Goal: Task Accomplishment & Management: Use online tool/utility

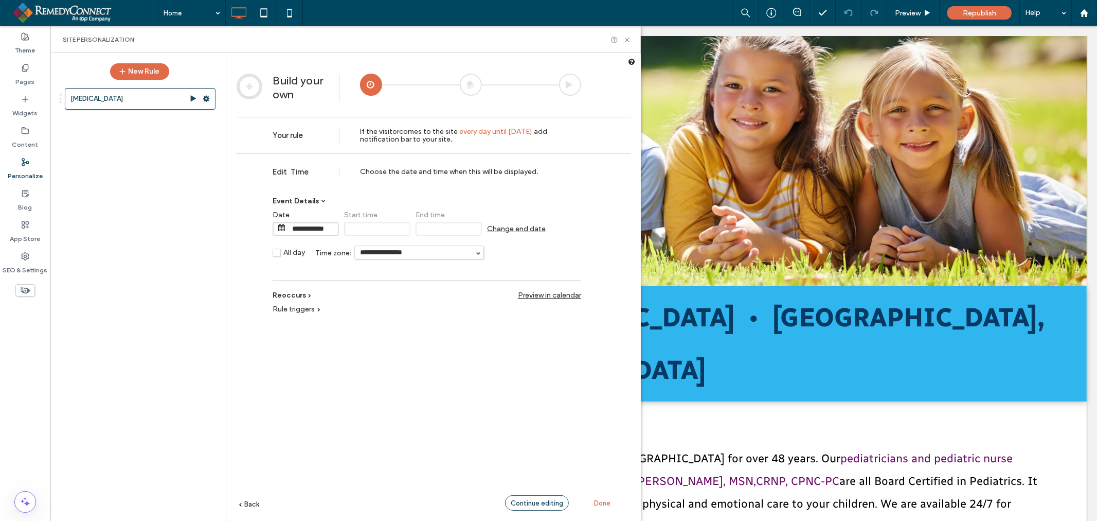
click at [527, 502] on span "Continue editing" at bounding box center [537, 503] width 52 height 8
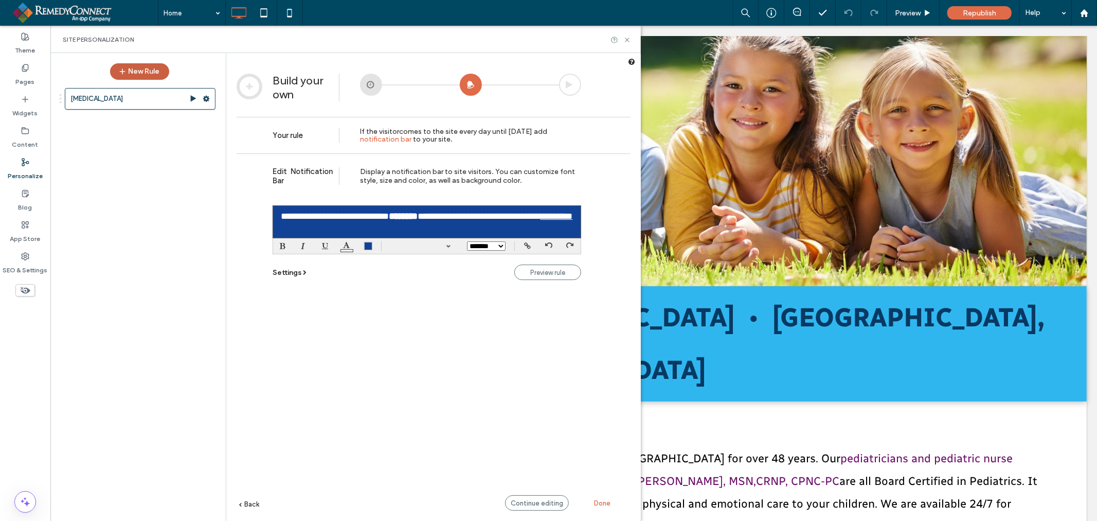
click at [152, 74] on button "New Rule" at bounding box center [139, 71] width 59 height 16
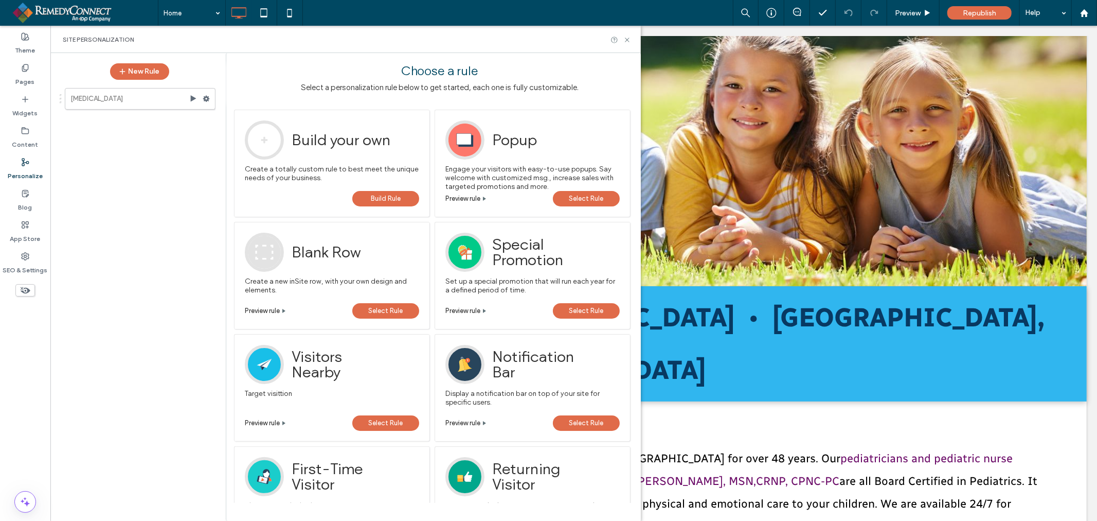
click at [571, 203] on span "Select Rule" at bounding box center [587, 198] width 34 height 15
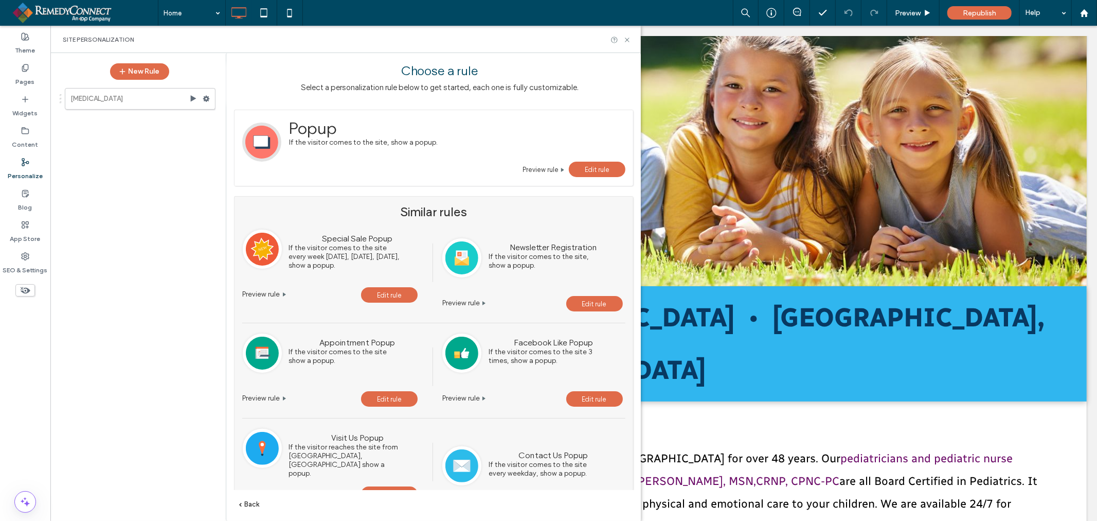
click at [589, 170] on span "Edit rule" at bounding box center [597, 170] width 25 height 8
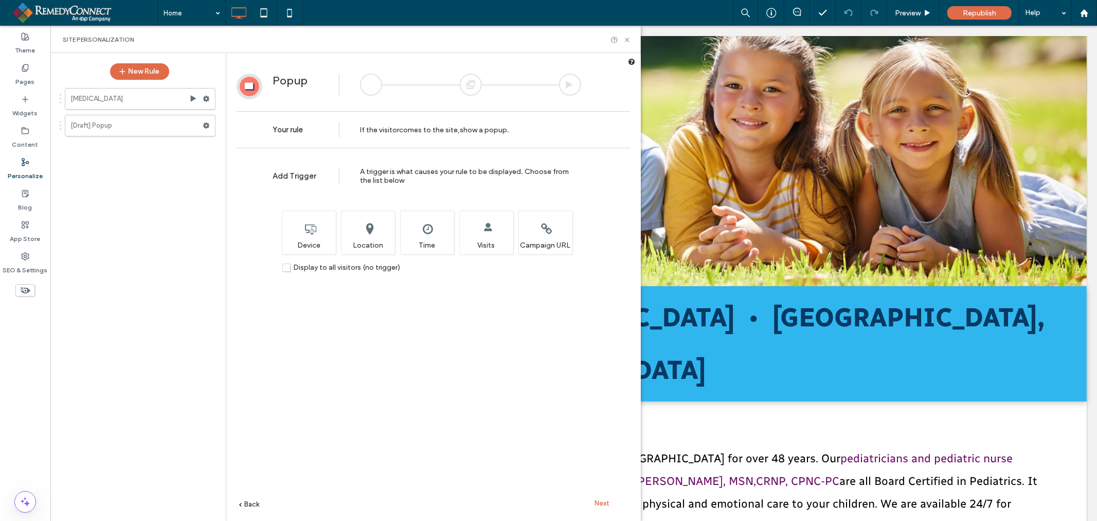
click at [605, 505] on span "Next" at bounding box center [602, 503] width 15 height 8
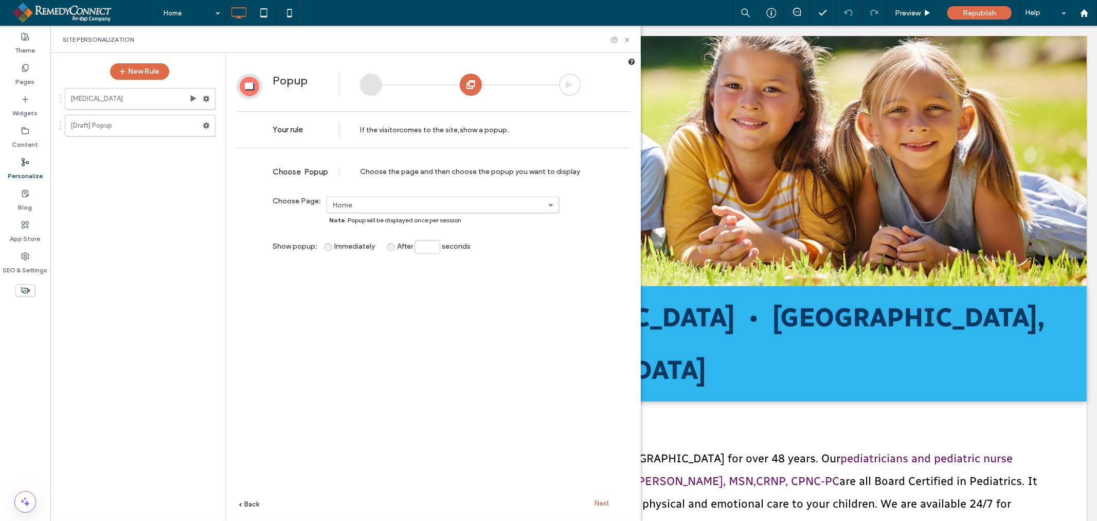
click at [605, 504] on span "Next" at bounding box center [602, 503] width 15 height 8
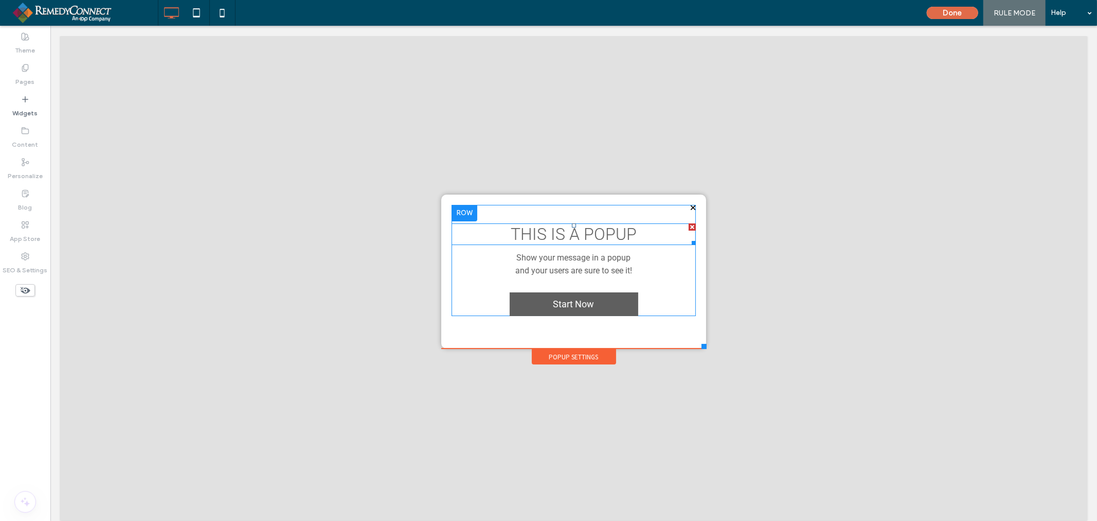
click at [595, 237] on span "THIS IS A POPUP" at bounding box center [573, 234] width 126 height 20
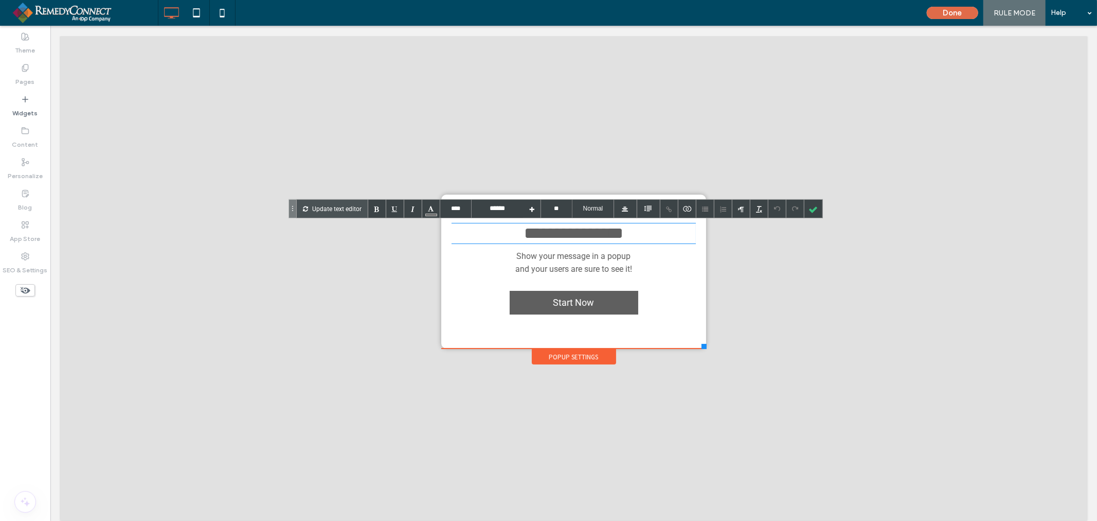
click at [595, 237] on span "**********" at bounding box center [573, 232] width 99 height 16
type input "****"
click at [322, 204] on p "Update text editor" at bounding box center [336, 209] width 49 height 18
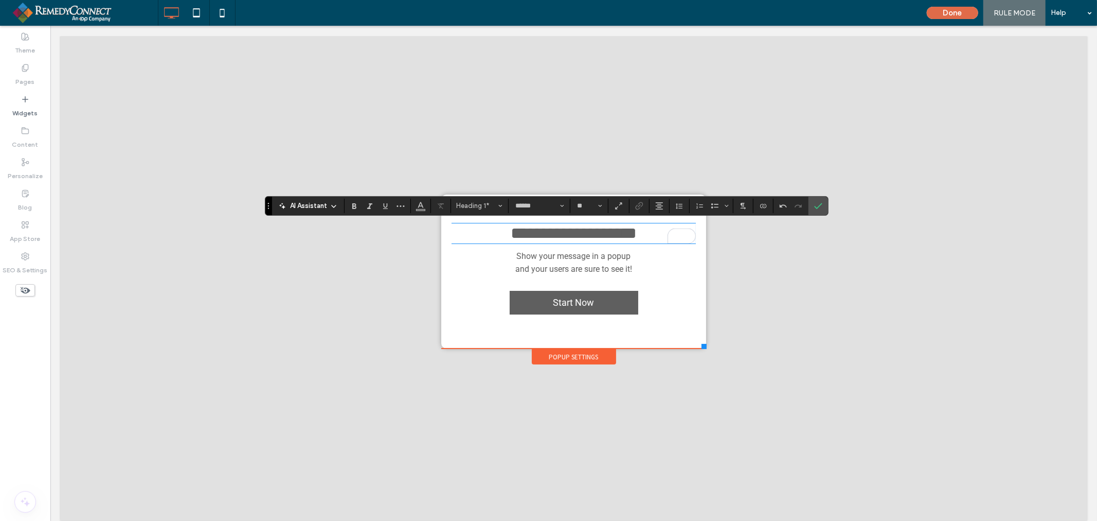
click at [617, 271] on span "and your users are sure to see it!" at bounding box center [573, 268] width 117 height 10
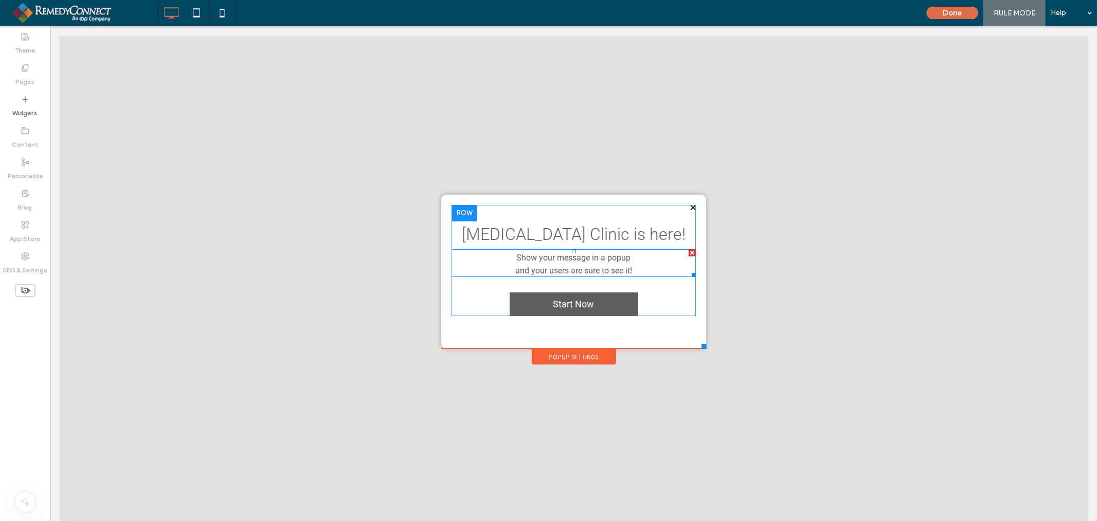
click at [610, 263] on div "and your users are sure to see it!" at bounding box center [573, 268] width 244 height 13
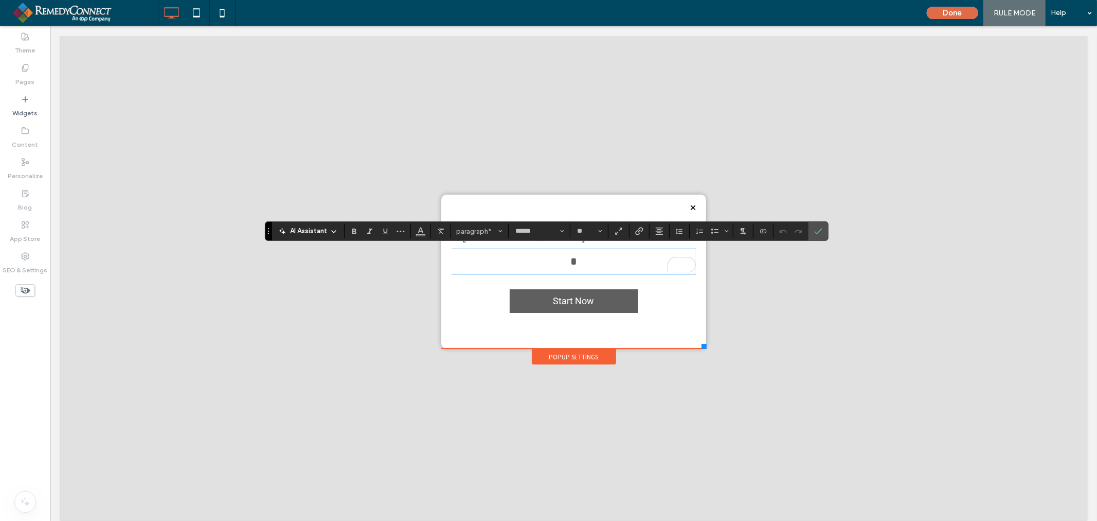
type input "**"
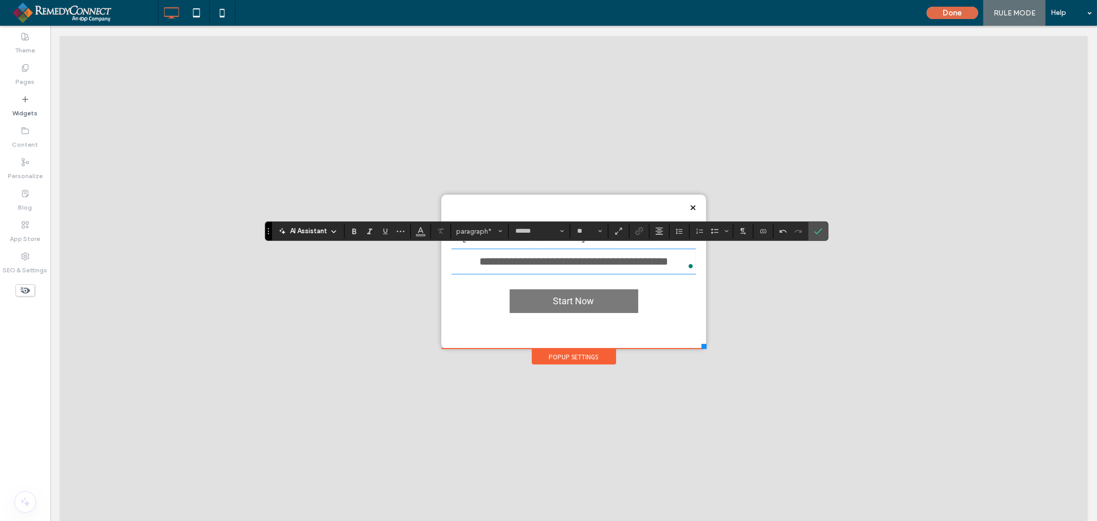
click at [584, 299] on span "Start Now" at bounding box center [573, 300] width 48 height 21
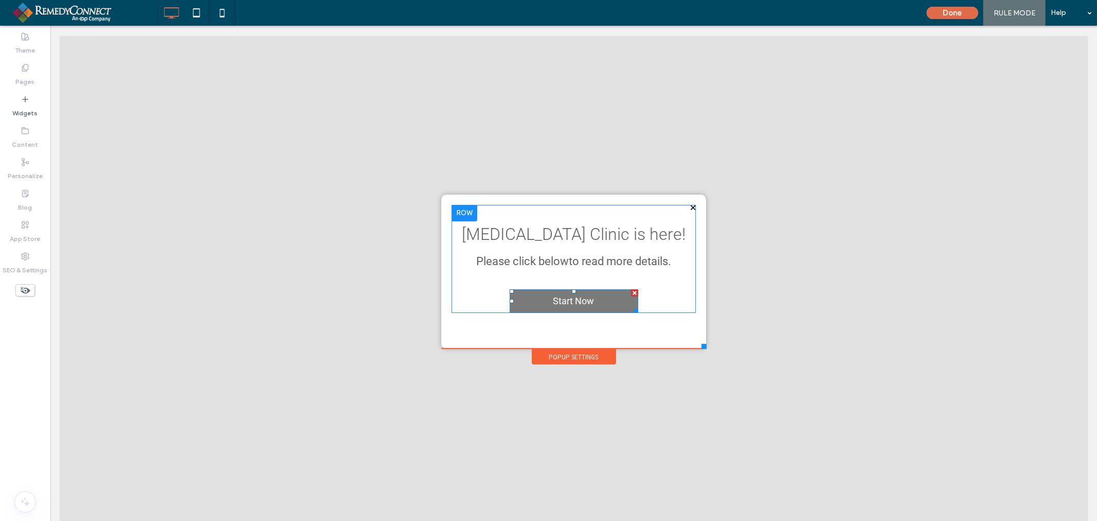
click at [586, 301] on span "Start Now" at bounding box center [573, 300] width 48 height 21
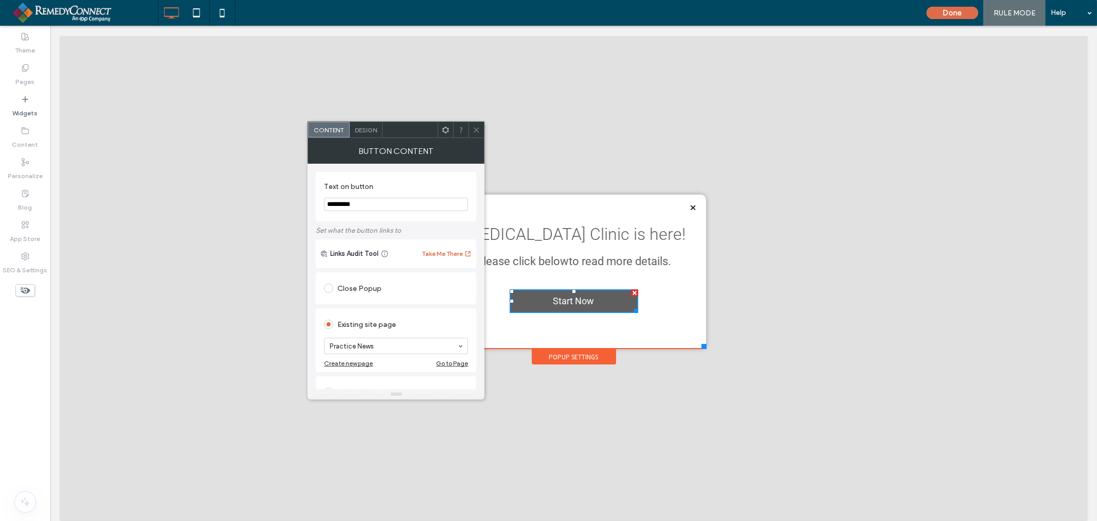
click at [363, 126] on span "Design" at bounding box center [366, 130] width 22 height 8
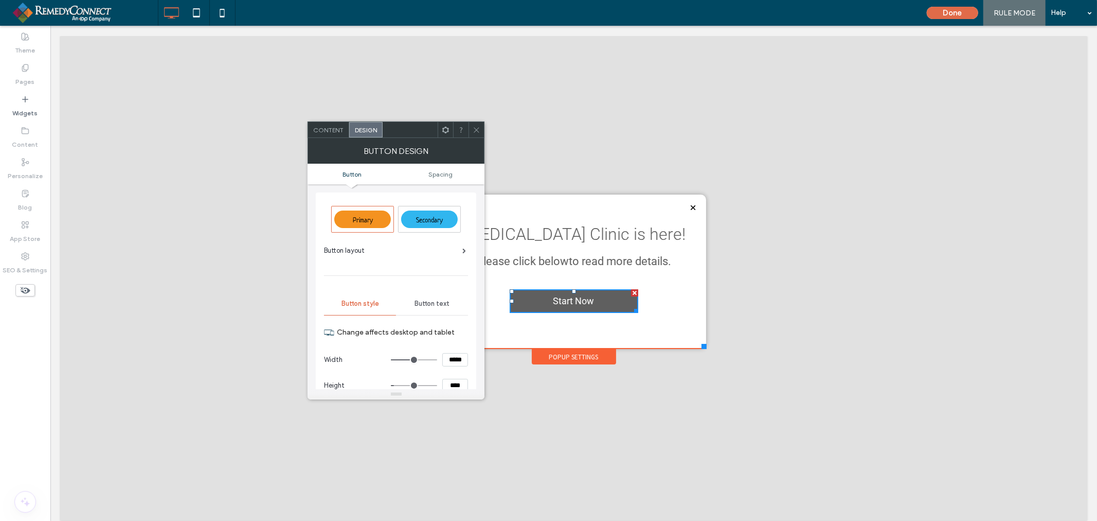
click at [382, 223] on div "Primary" at bounding box center [362, 218] width 57 height 17
click at [475, 127] on icon at bounding box center [477, 130] width 8 height 8
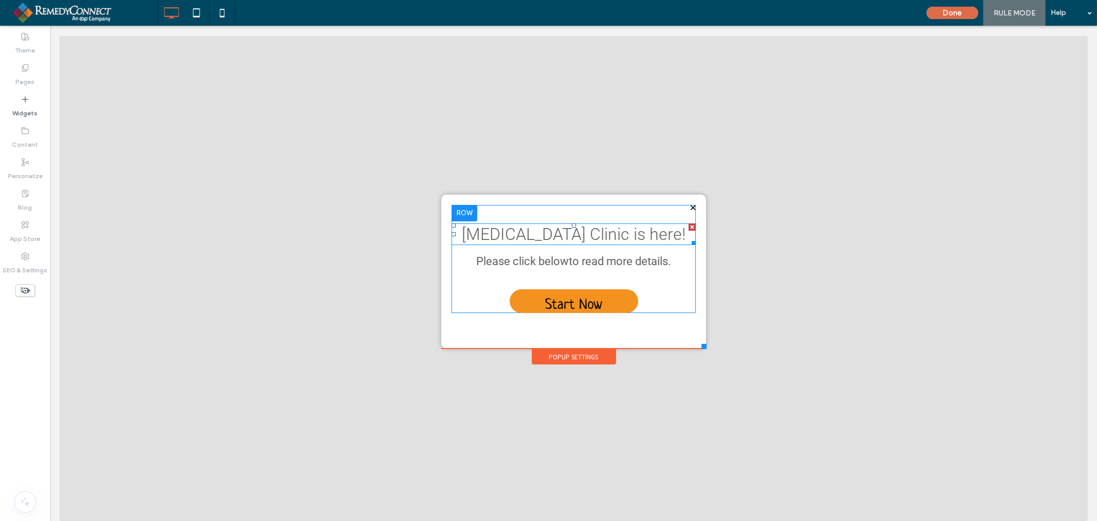
click at [545, 241] on span "Flu Clinic is here!" at bounding box center [573, 234] width 224 height 20
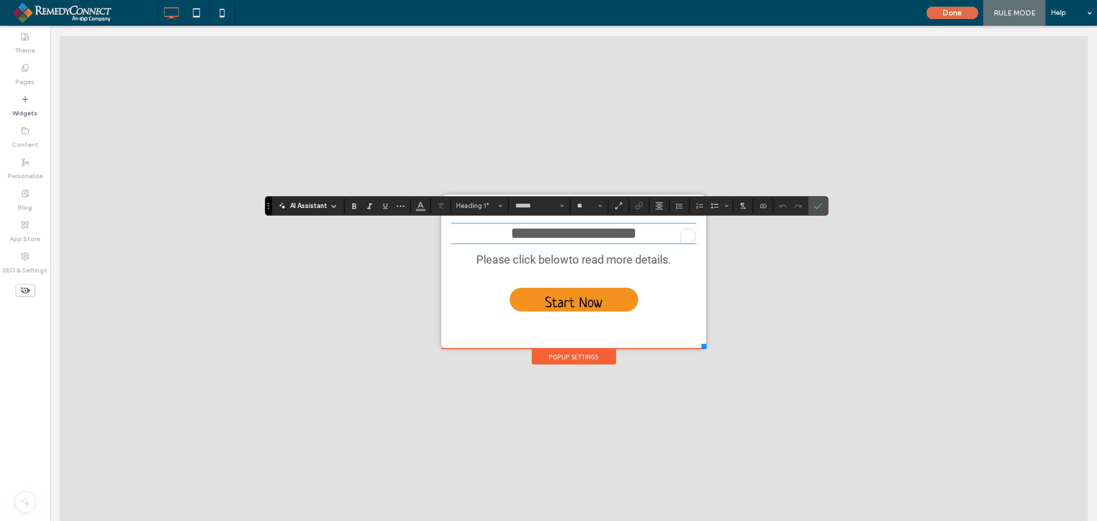
click at [565, 233] on span "**********" at bounding box center [573, 232] width 126 height 16
drag, startPoint x: 565, startPoint y: 233, endPoint x: 548, endPoint y: 228, distance: 17.6
click at [565, 233] on span "**********" at bounding box center [573, 232] width 126 height 16
click at [496, 212] on button "Heading 1*" at bounding box center [480, 206] width 54 height 14
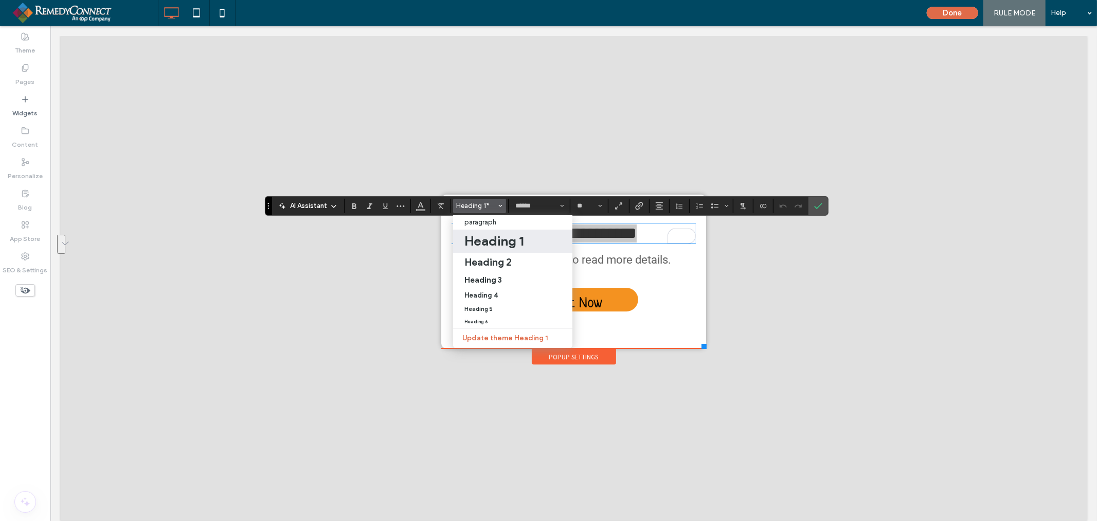
click at [500, 240] on h1 "Heading 1" at bounding box center [494, 241] width 59 height 16
type input "**********"
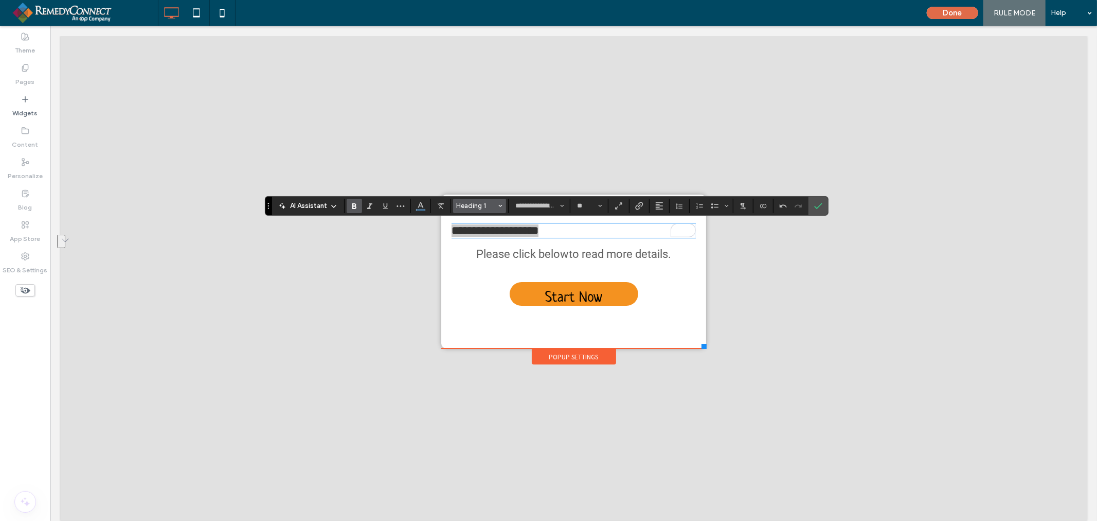
click at [495, 207] on span "Heading 1" at bounding box center [477, 206] width 40 height 8
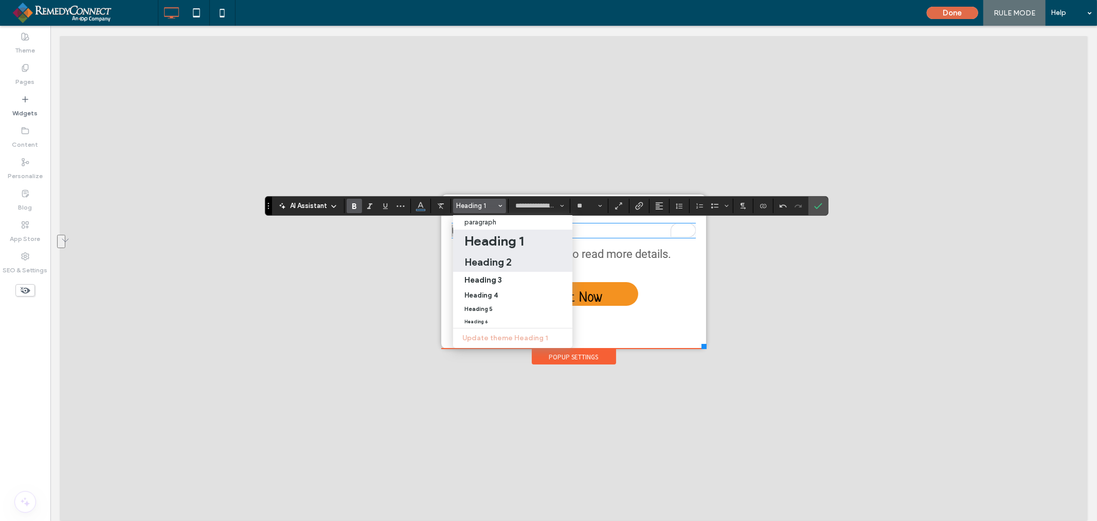
click at [490, 258] on h2 "Heading 2" at bounding box center [488, 262] width 47 height 12
type input "**"
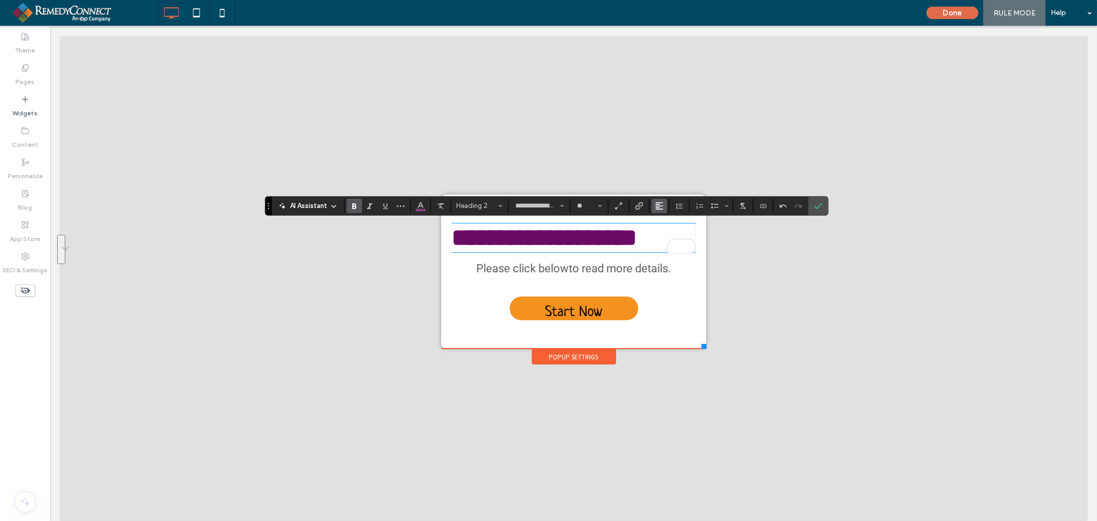
click at [665, 208] on button "Alignment" at bounding box center [659, 206] width 15 height 14
click at [671, 236] on div "ui.textEditor.alignment.center" at bounding box center [669, 237] width 13 height 8
click at [597, 266] on font "to read more details." at bounding box center [619, 267] width 102 height 13
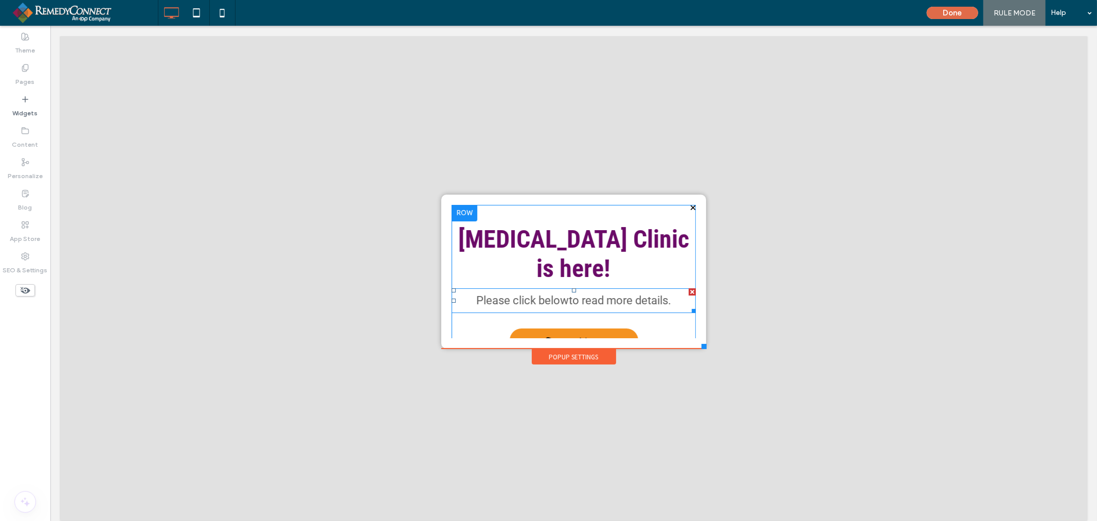
click at [597, 293] on font "to read more details." at bounding box center [619, 299] width 102 height 13
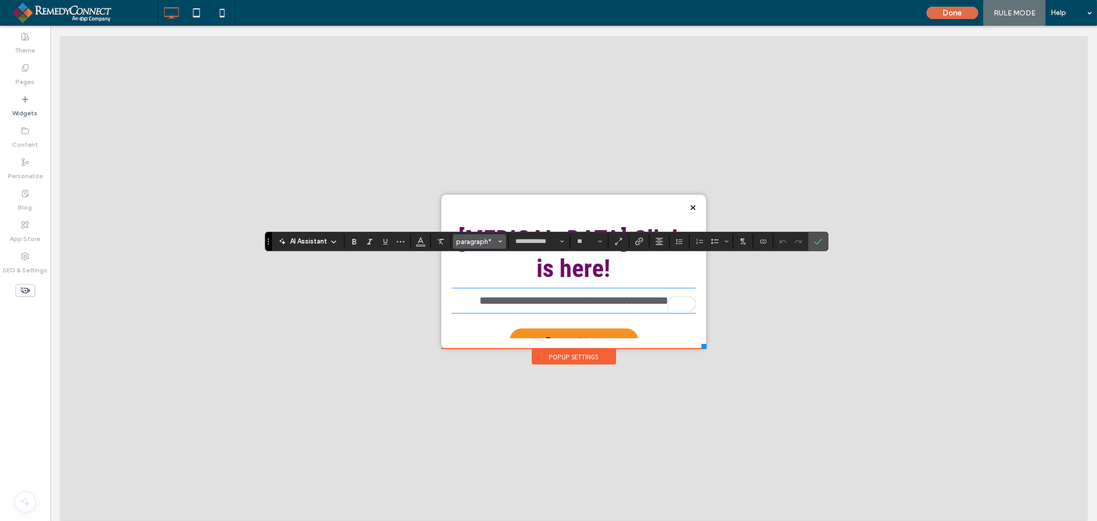
click at [485, 240] on span "paragraph*" at bounding box center [477, 242] width 40 height 8
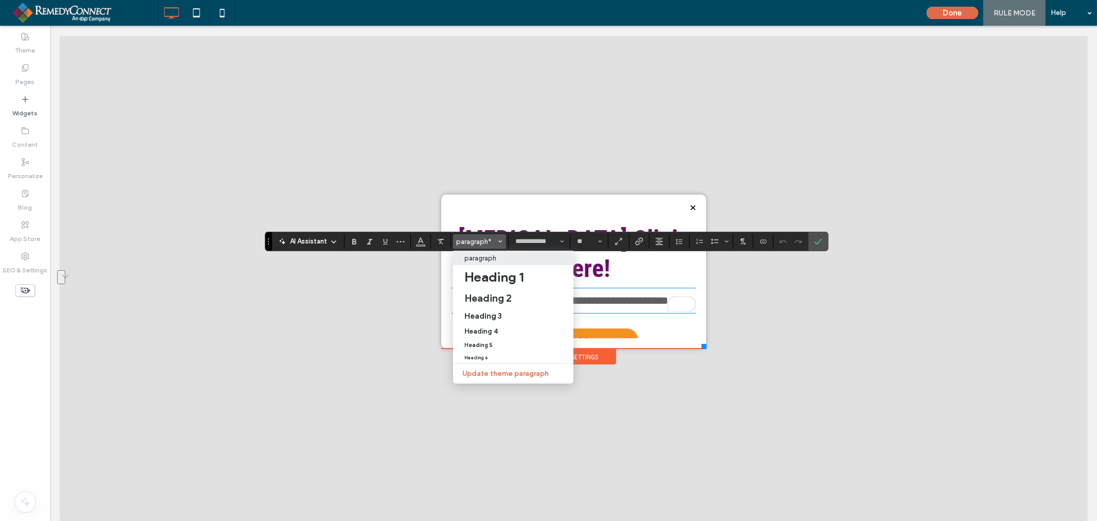
click at [502, 257] on div "paragraph" at bounding box center [514, 258] width 98 height 8
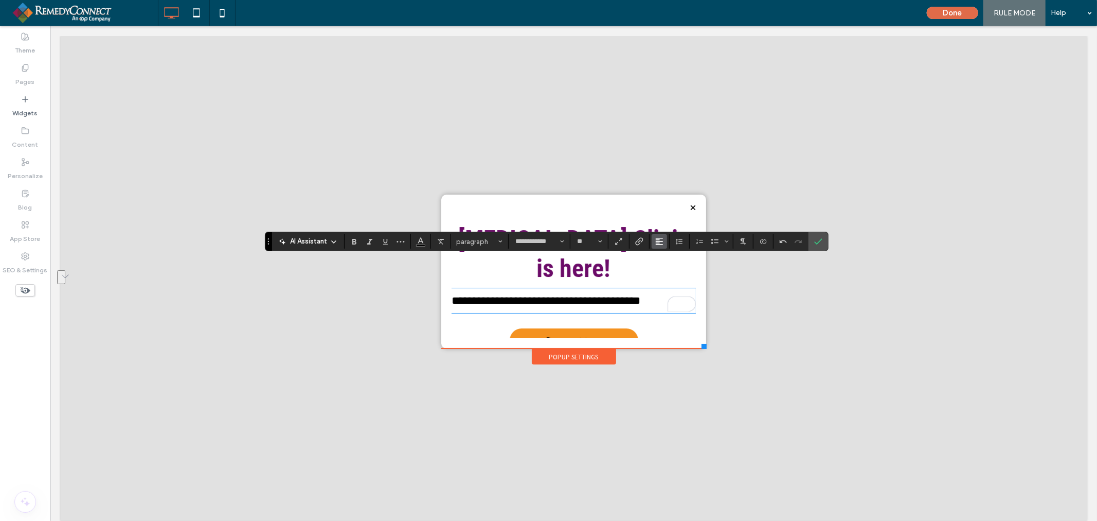
click at [661, 243] on icon "Alignment" at bounding box center [659, 241] width 8 height 8
click at [672, 275] on div "ui.textEditor.alignment.center" at bounding box center [669, 273] width 13 height 8
click at [670, 313] on div "**********" at bounding box center [573, 277] width 244 height 147
click at [821, 245] on icon "Confirm" at bounding box center [818, 241] width 8 height 8
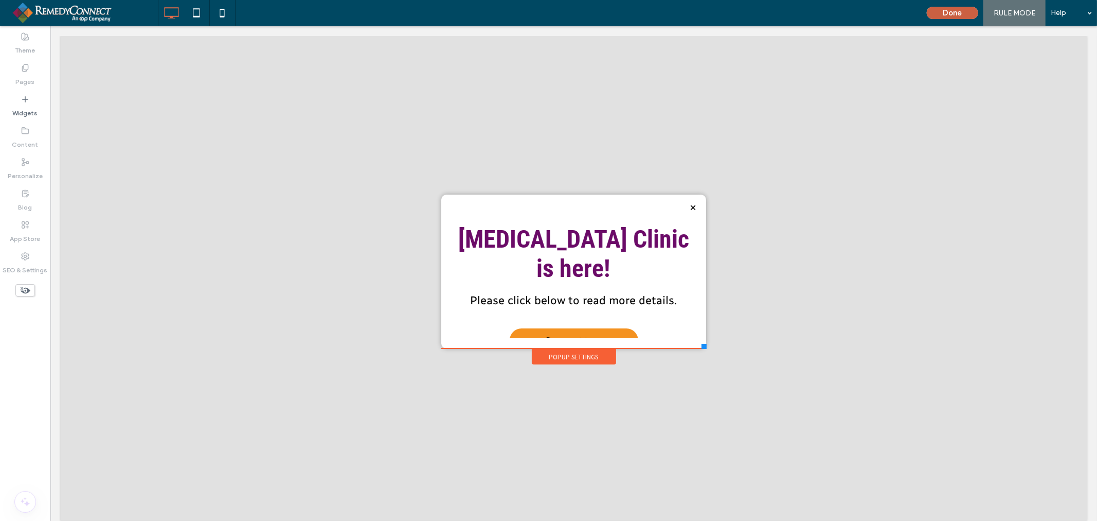
click at [950, 12] on button "Done" at bounding box center [952, 13] width 51 height 12
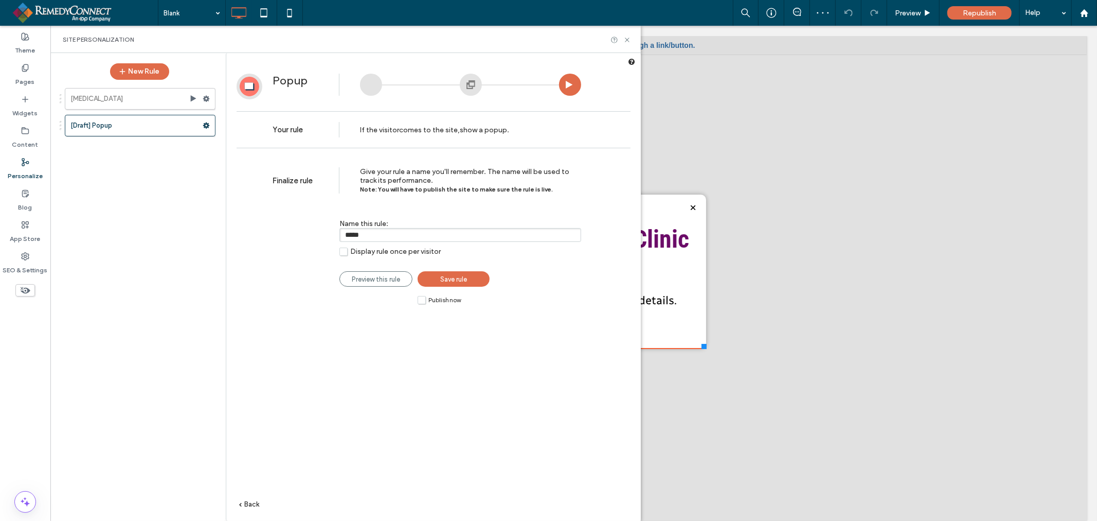
click at [376, 234] on input "*****" at bounding box center [461, 235] width 242 height 14
type input "*********"
click at [419, 300] on label "Publish now" at bounding box center [439, 299] width 43 height 9
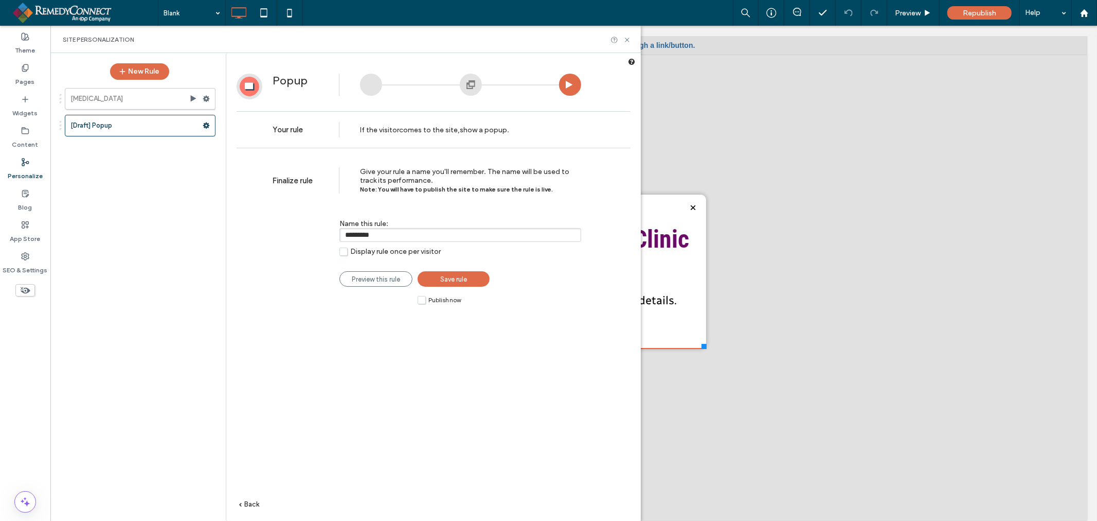
click at [454, 273] on link "Save rule" at bounding box center [454, 278] width 72 height 15
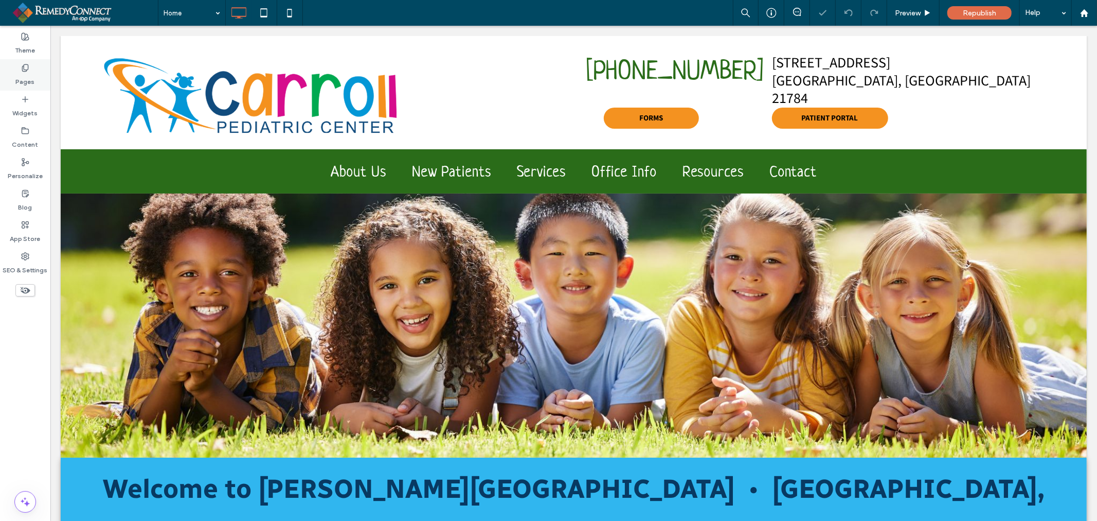
click at [34, 79] on div "Pages" at bounding box center [25, 74] width 50 height 31
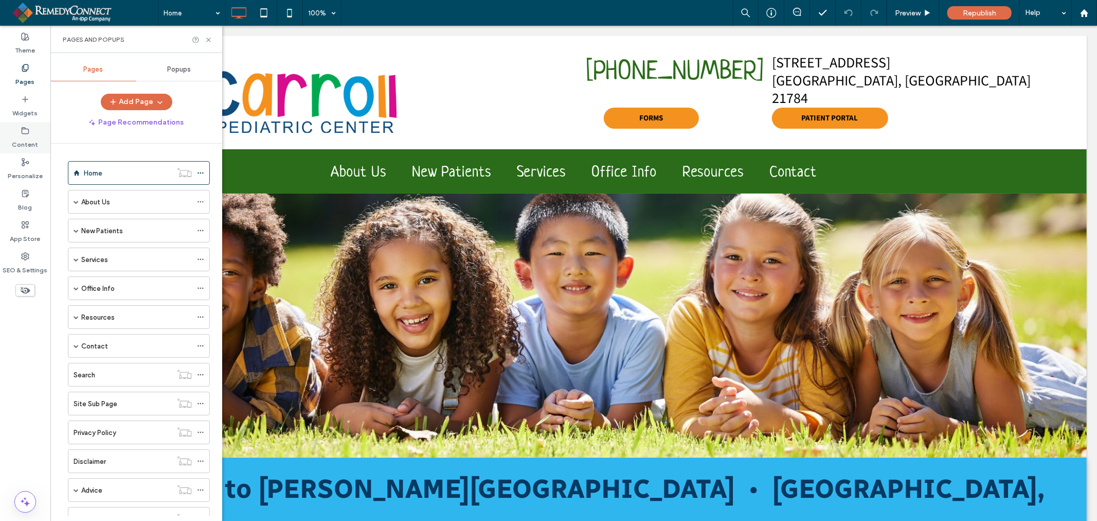
click at [21, 129] on icon at bounding box center [25, 131] width 8 height 8
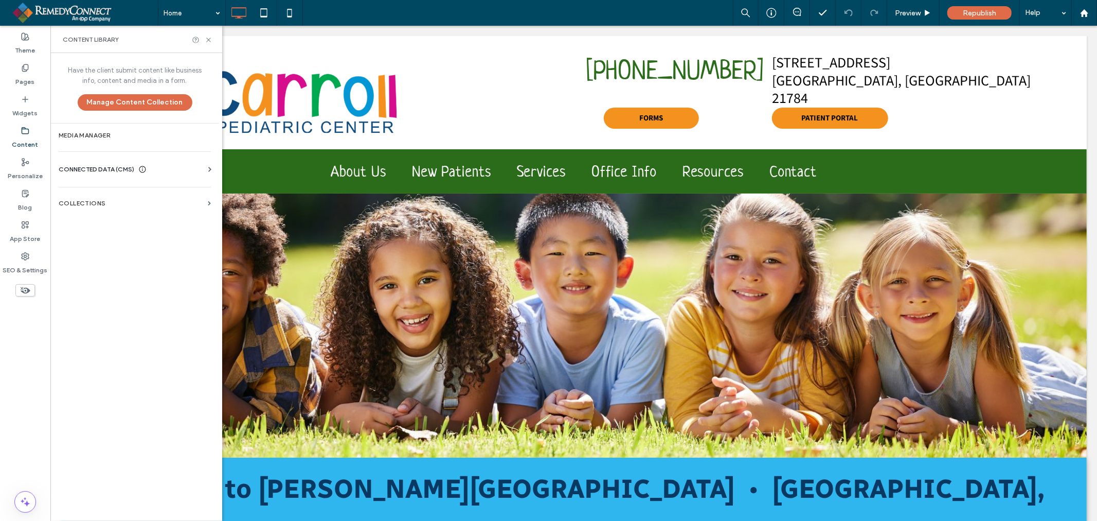
click at [105, 206] on label "Collections" at bounding box center [131, 203] width 145 height 7
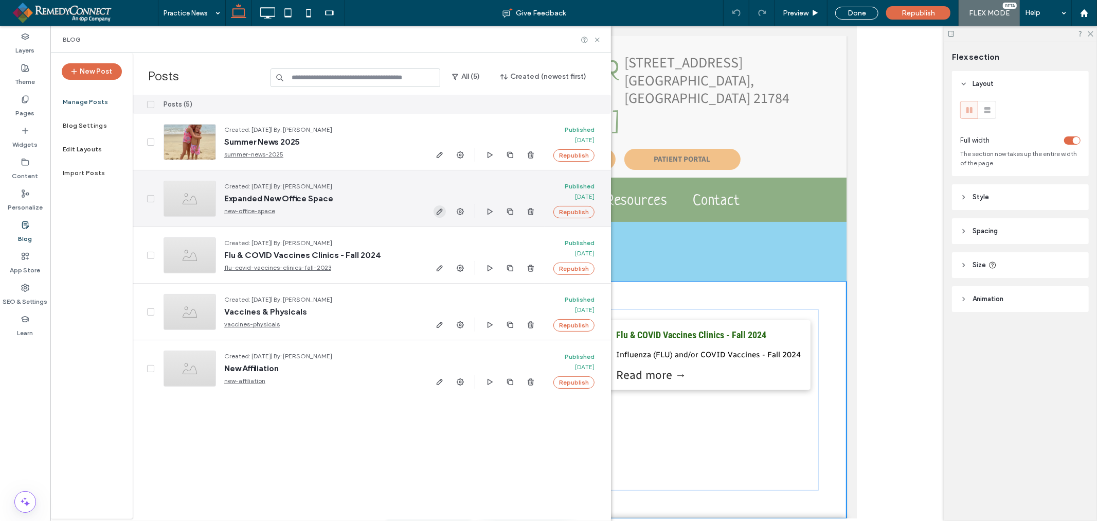
click at [437, 210] on icon "button" at bounding box center [440, 211] width 8 height 8
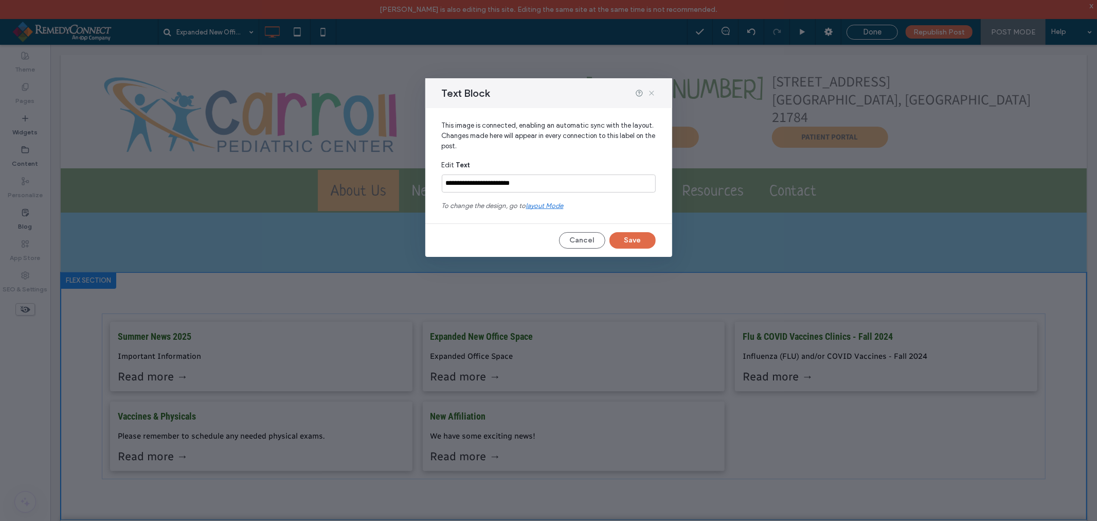
click at [648, 93] on icon at bounding box center [652, 93] width 8 height 8
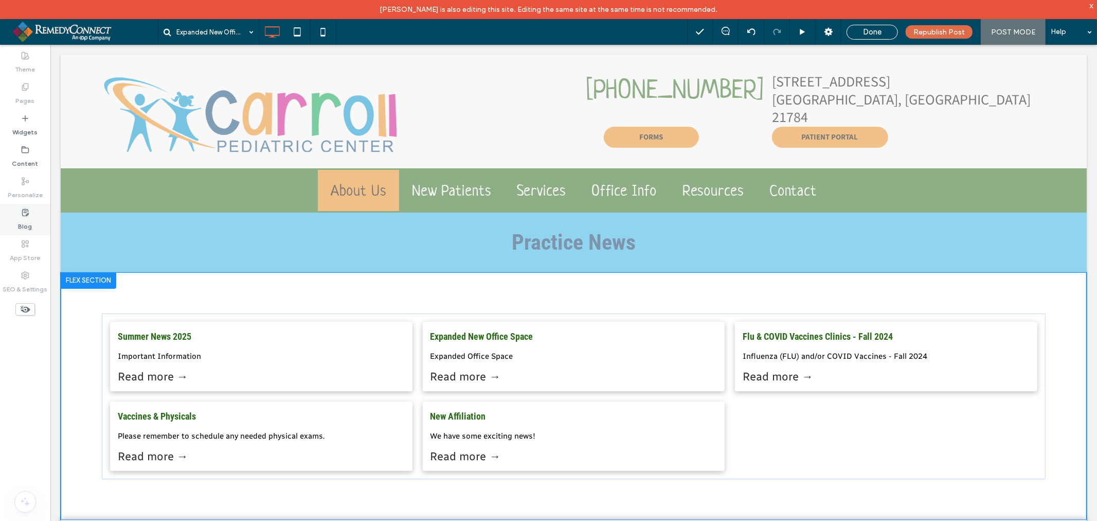
click at [21, 221] on label "Blog" at bounding box center [26, 224] width 14 height 14
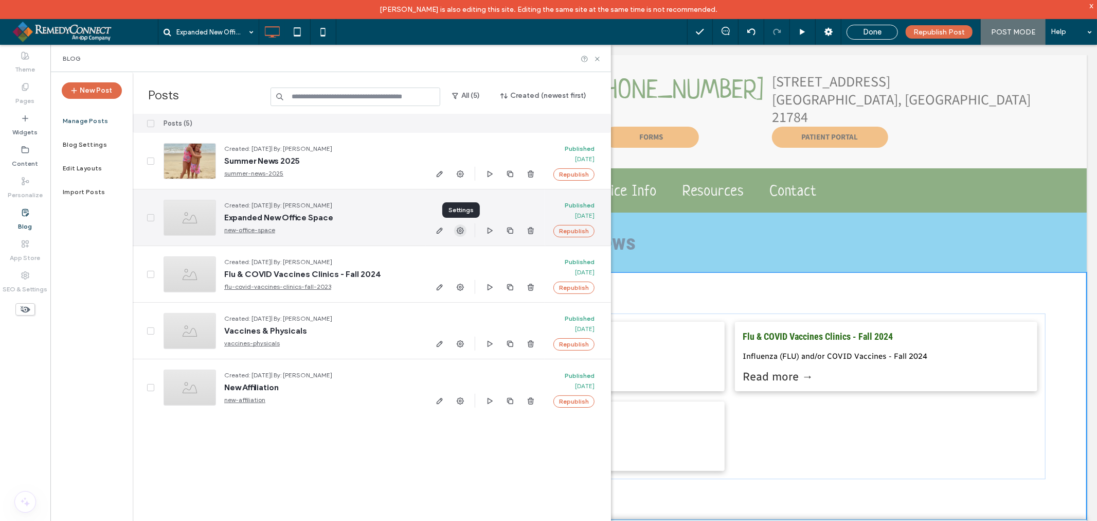
click at [460, 228] on icon "button" at bounding box center [460, 230] width 8 height 8
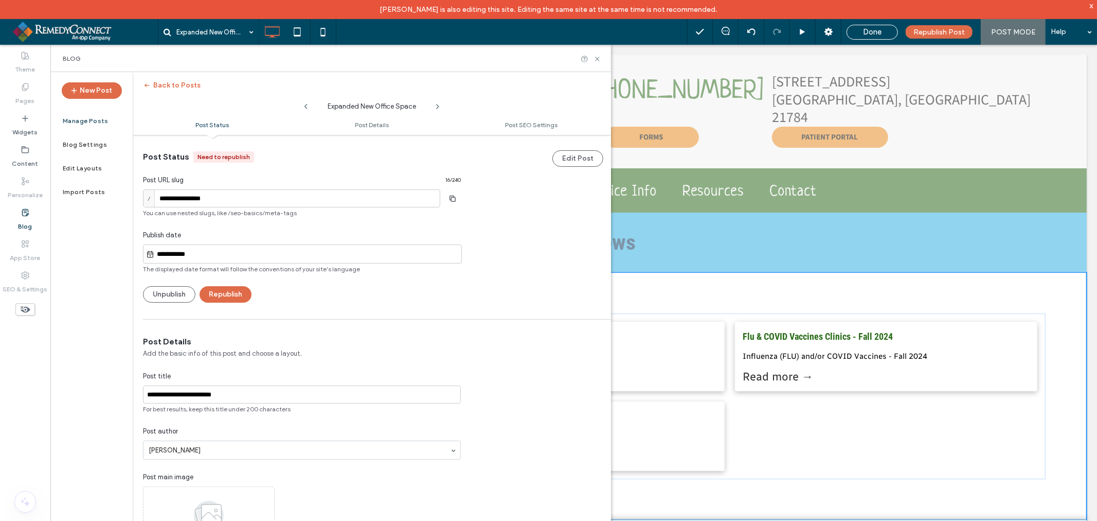
click at [386, 130] on ul "Post Status Post Details Post SEO Settings" at bounding box center [372, 124] width 478 height 21
click at [381, 126] on span "Post Details" at bounding box center [372, 125] width 34 height 8
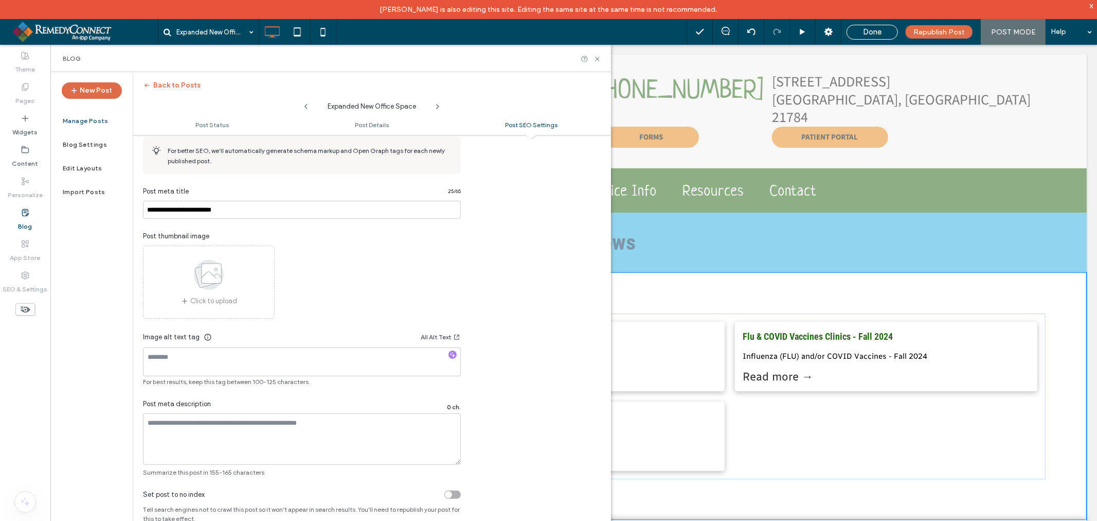
scroll to position [550, 0]
click at [166, 83] on button "Back to Posts" at bounding box center [172, 85] width 58 height 16
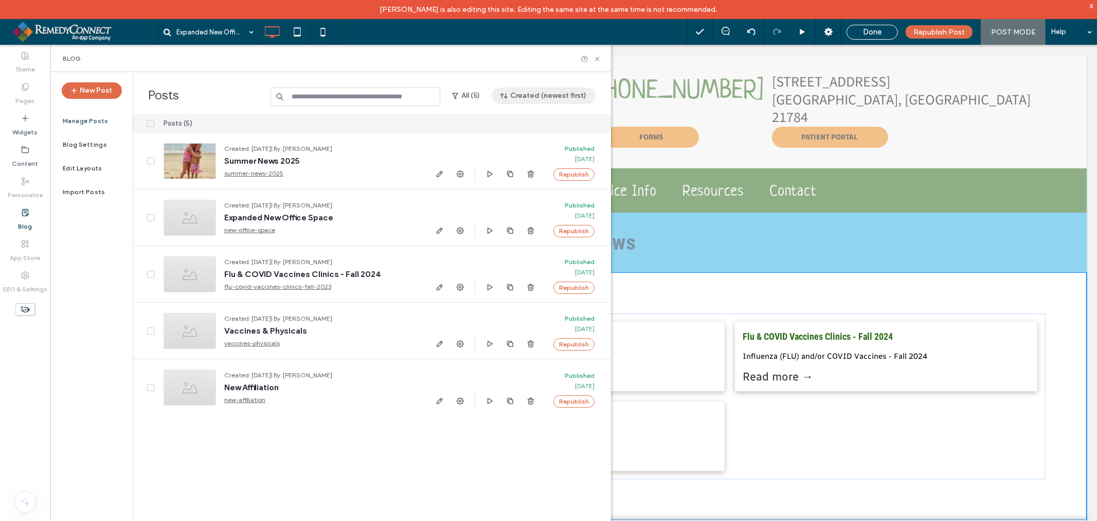
click at [531, 99] on button "Created (newest first)" at bounding box center [544, 95] width 104 height 16
click at [548, 165] on span "Published (newest first)" at bounding box center [550, 163] width 71 height 10
click at [599, 62] on icon at bounding box center [598, 59] width 8 height 8
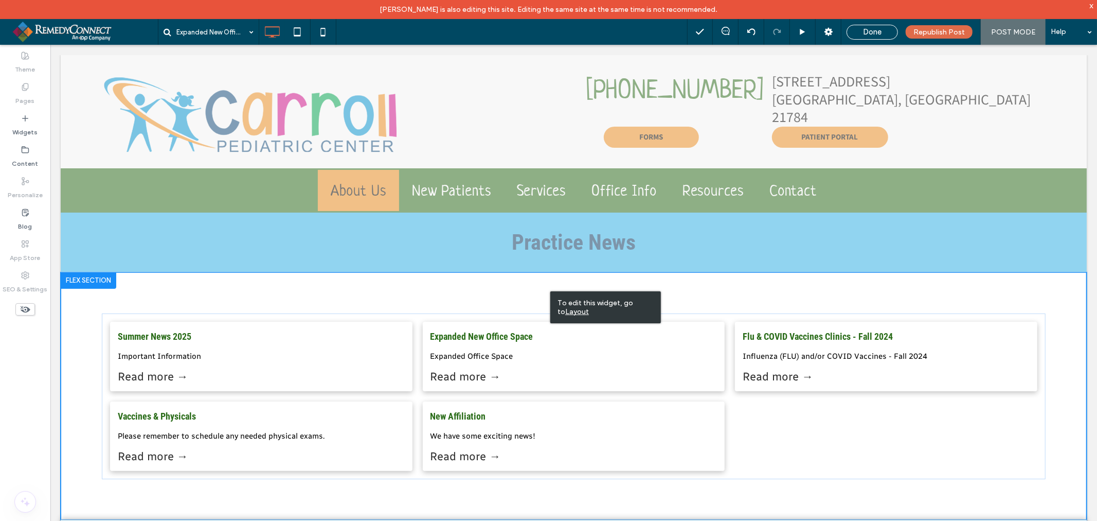
click at [565, 315] on div "To edit this widget, go to Layout" at bounding box center [605, 307] width 111 height 32
click at [570, 313] on u "Layout" at bounding box center [577, 311] width 24 height 9
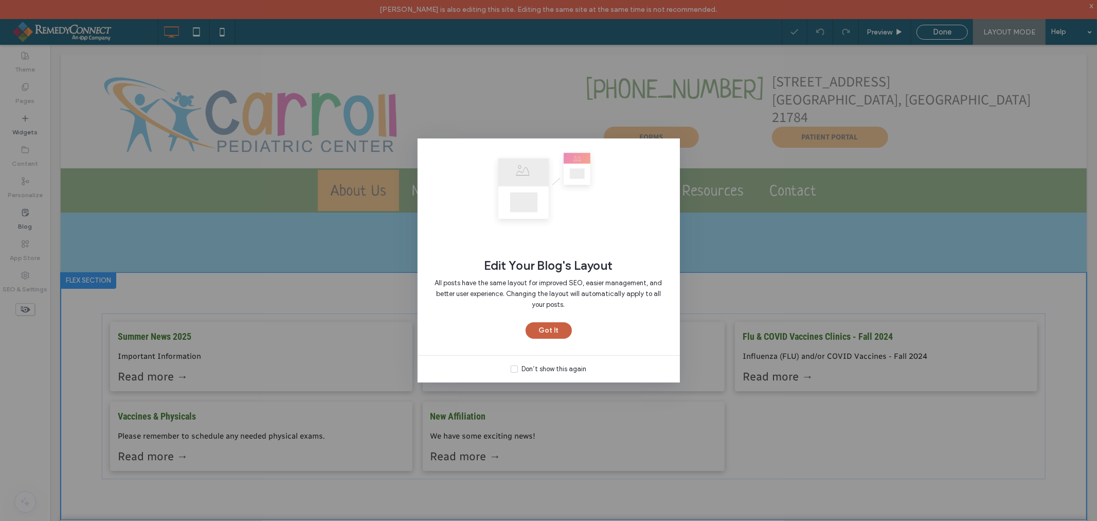
click at [559, 330] on button "Got It" at bounding box center [549, 330] width 46 height 16
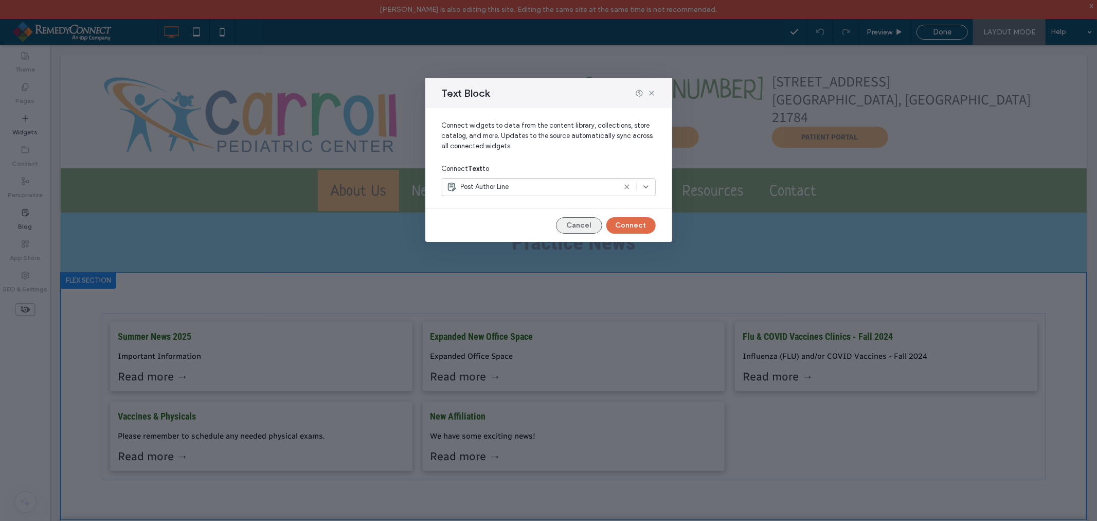
click at [585, 222] on button "Cancel" at bounding box center [579, 225] width 46 height 16
click at [621, 225] on button "Connect" at bounding box center [631, 225] width 49 height 16
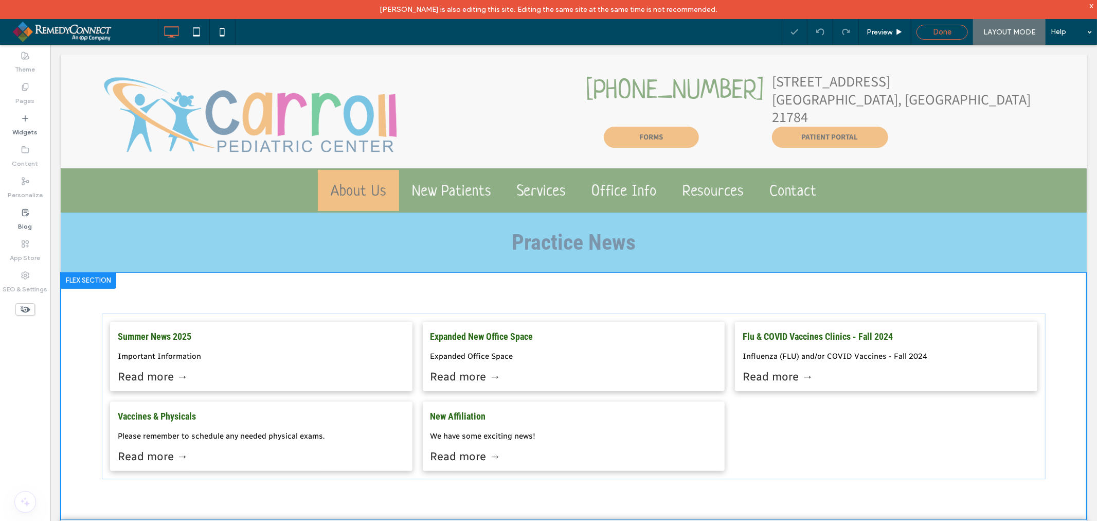
click at [936, 29] on span "Done" at bounding box center [942, 31] width 19 height 9
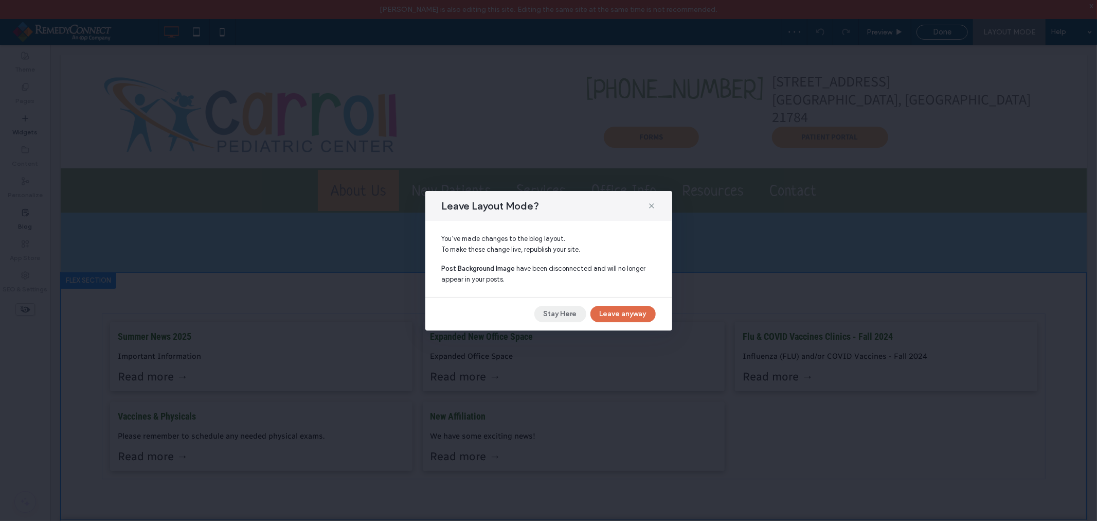
click at [573, 318] on button "Stay Here" at bounding box center [561, 314] width 52 height 16
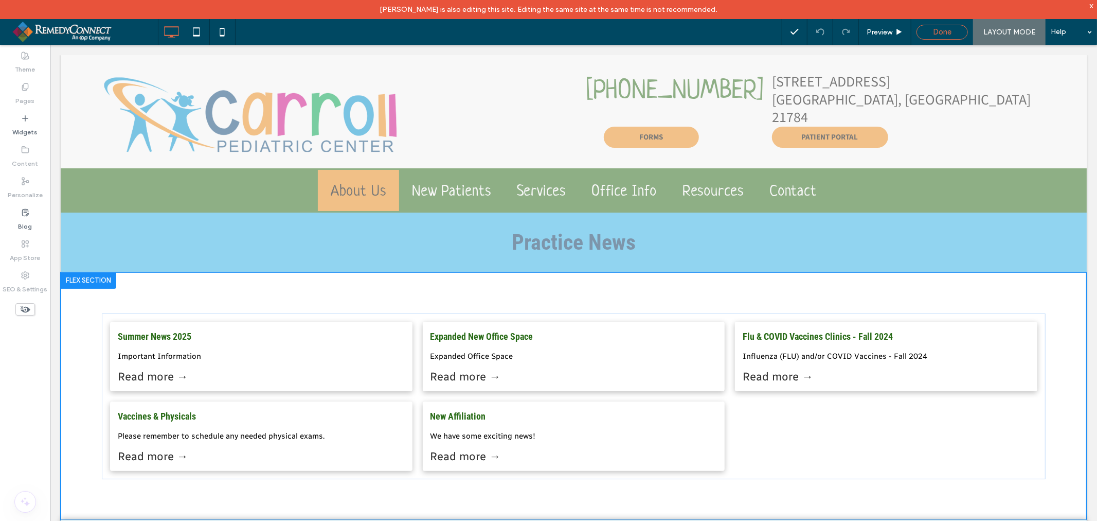
click at [925, 29] on div "Done" at bounding box center [942, 31] width 50 height 9
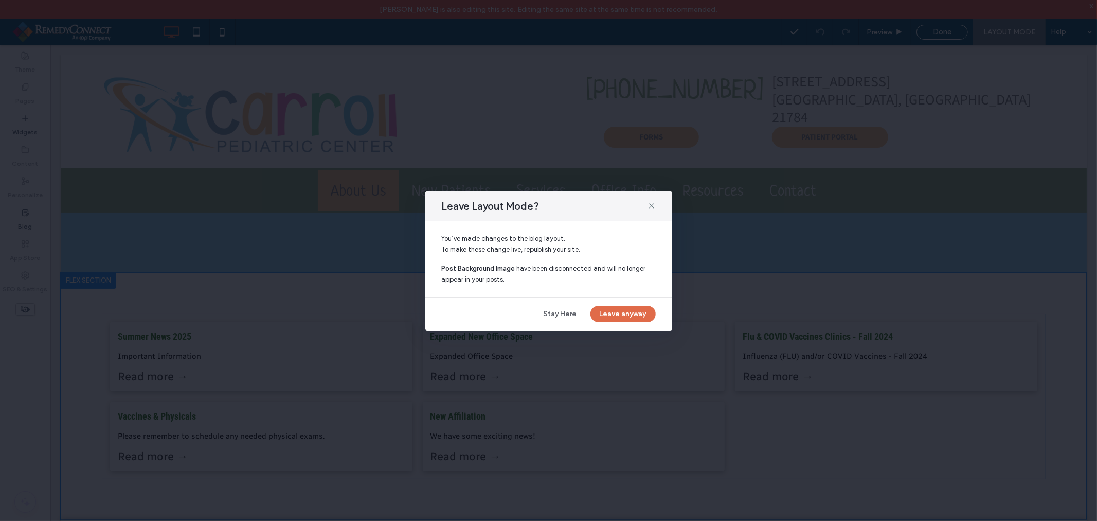
click at [402, 319] on div "Leave Layout Mode? You’ve made changes to the blog layout. To make these change…" at bounding box center [548, 260] width 1097 height 521
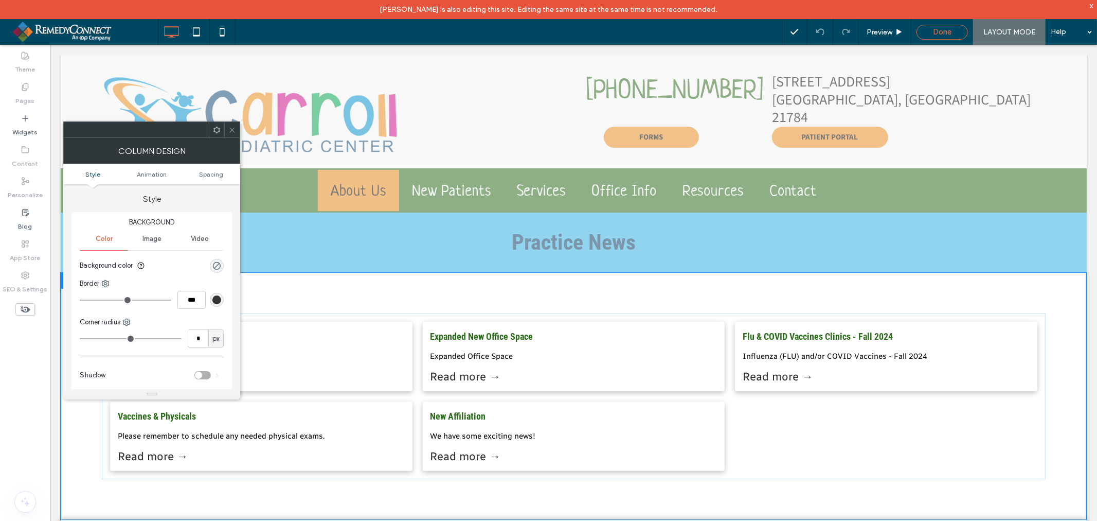
click at [949, 34] on span "Done" at bounding box center [942, 31] width 19 height 9
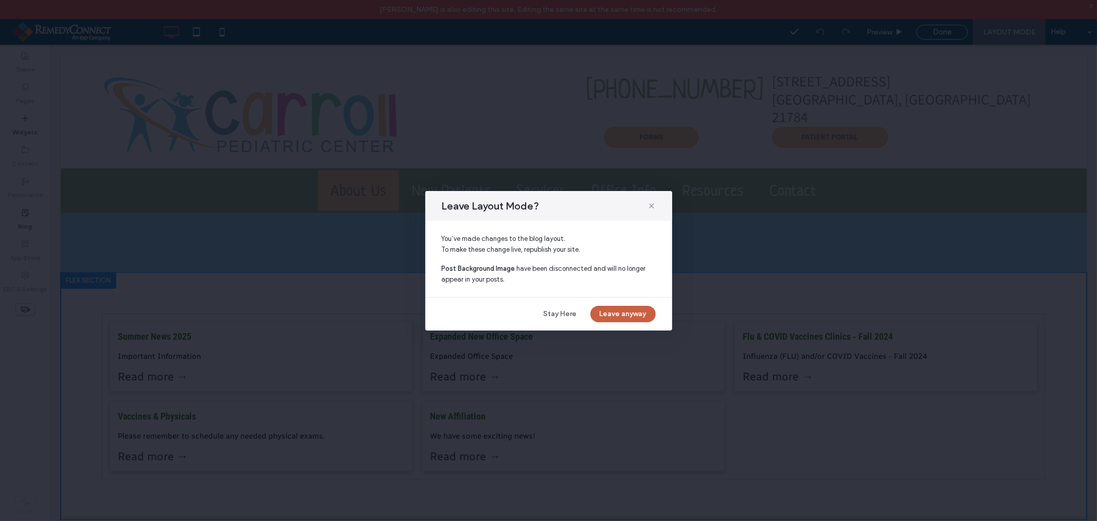
click at [629, 309] on button "Leave anyway" at bounding box center [623, 314] width 65 height 16
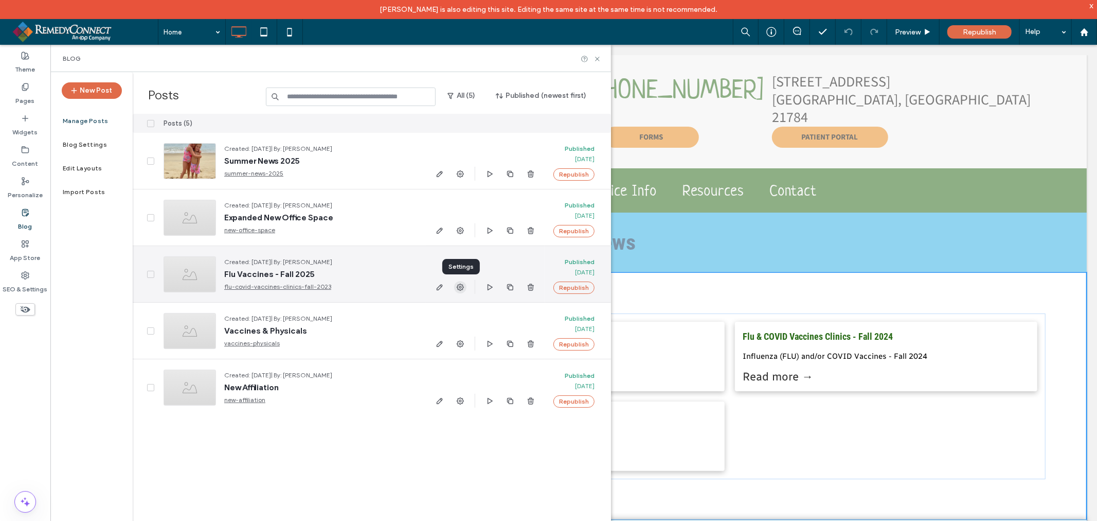
click at [460, 287] on use "button" at bounding box center [460, 286] width 7 height 7
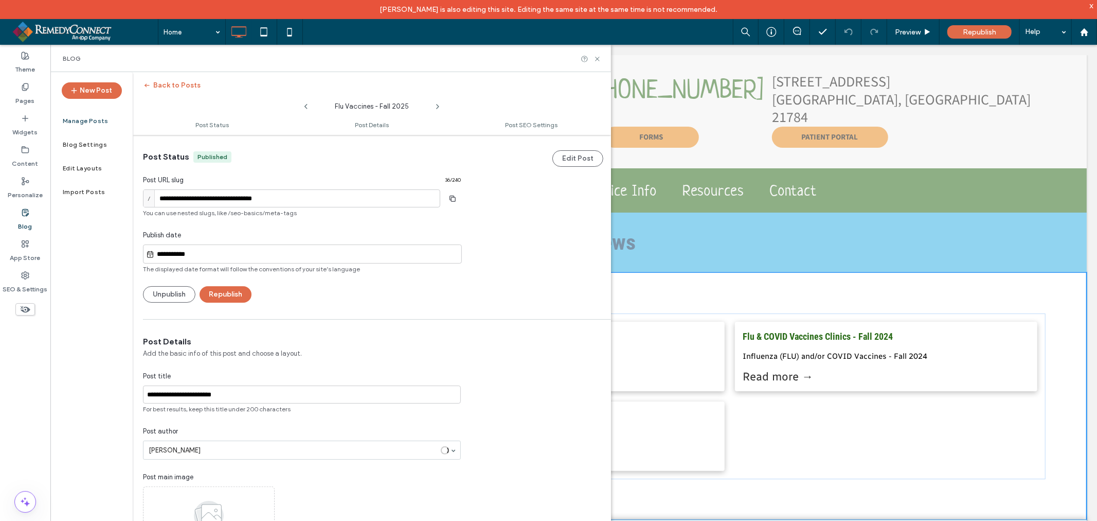
scroll to position [1, 0]
click at [297, 197] on input "**********" at bounding box center [291, 198] width 297 height 18
type input "**********"
click at [251, 259] on input "**********" at bounding box center [307, 253] width 307 height 12
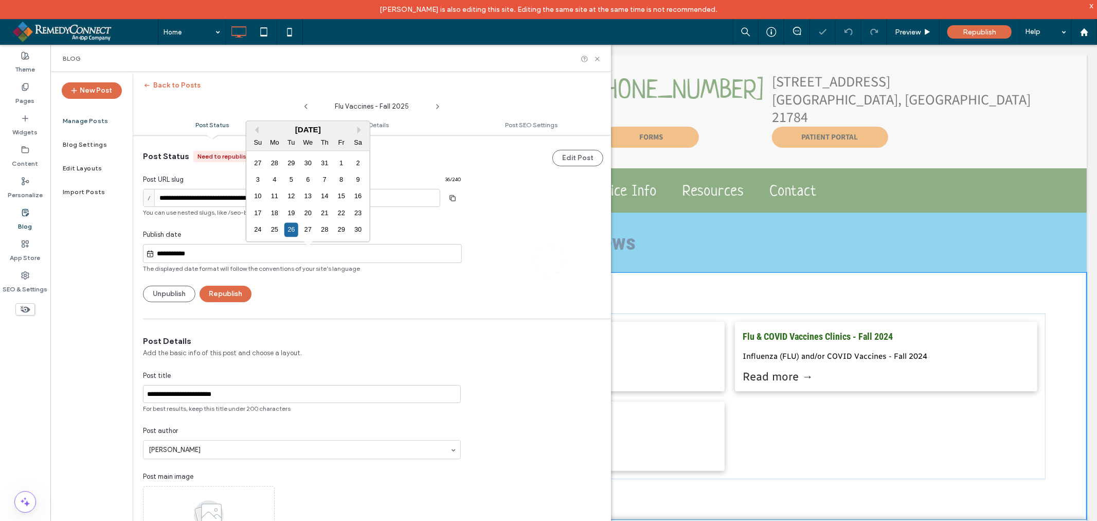
click at [357, 126] on div "[DATE]" at bounding box center [307, 129] width 123 height 9
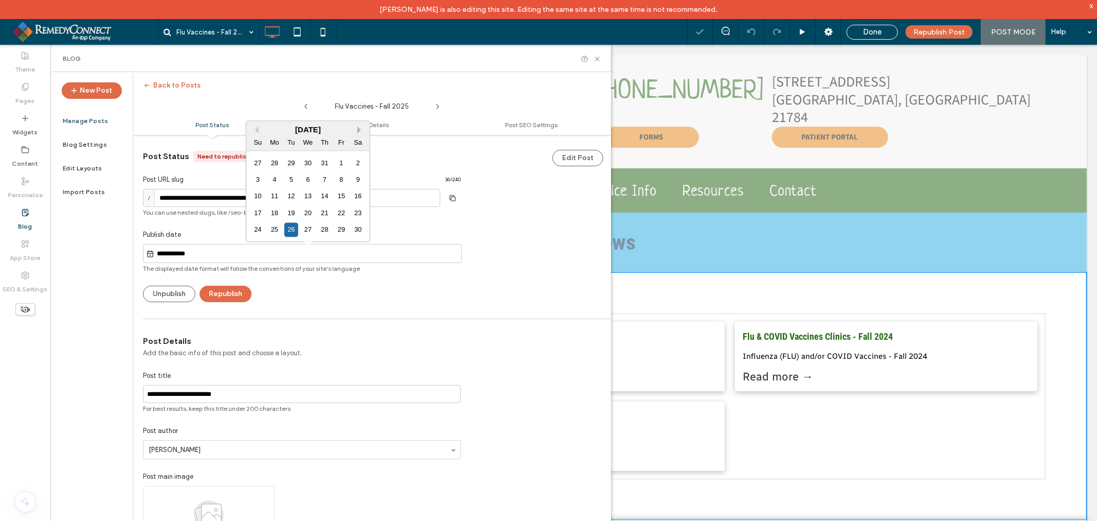
click at [358, 126] on button "Next Month" at bounding box center [361, 129] width 7 height 7
click at [359, 132] on button "Next Month" at bounding box center [361, 129] width 7 height 7
click at [319, 125] on div "[DATE]" at bounding box center [307, 129] width 123 height 9
click at [342, 128] on div "[DATE]" at bounding box center [307, 129] width 123 height 9
click at [354, 127] on div "[DATE]" at bounding box center [307, 129] width 123 height 9
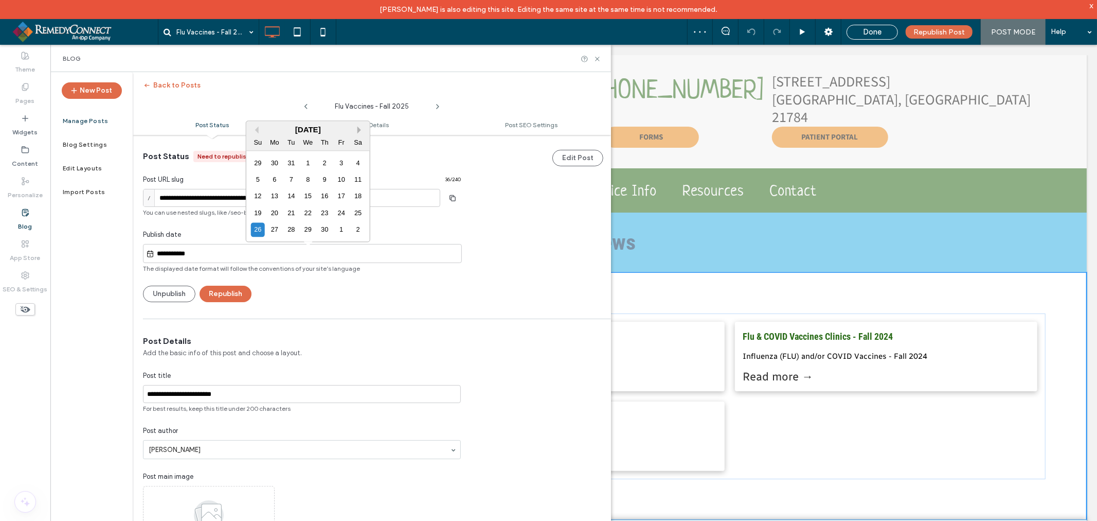
click at [359, 127] on button "Next Month" at bounding box center [361, 129] width 7 height 7
click at [359, 127] on div "Sa" at bounding box center [358, 125] width 14 height 14
click at [359, 112] on button "Next Month" at bounding box center [361, 112] width 7 height 7
click at [359, 112] on div "Flu Vaccines - Fall 2025" at bounding box center [372, 104] width 478 height 21
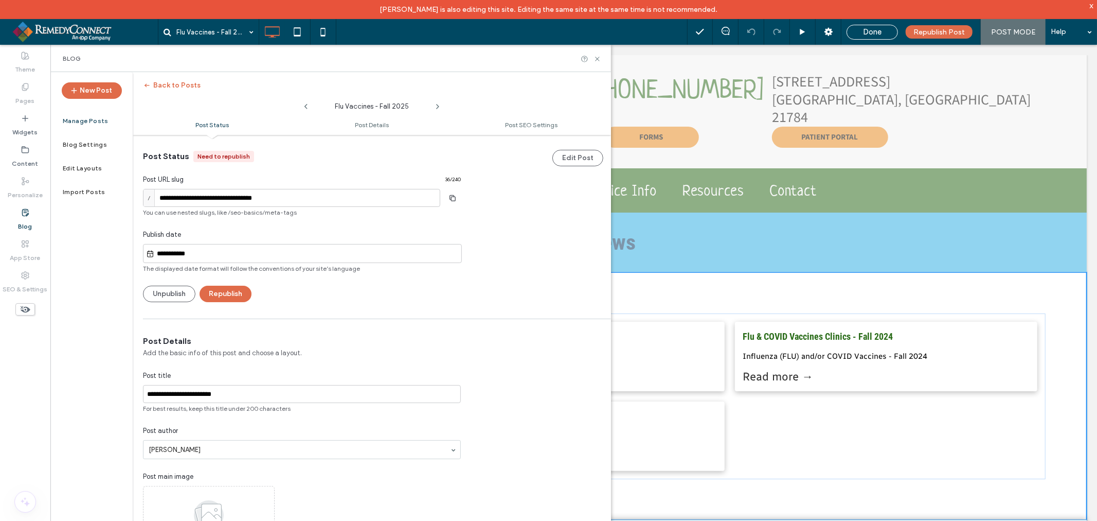
click at [362, 147] on div "**********" at bounding box center [302, 218] width 339 height 168
click at [248, 251] on input "**********" at bounding box center [307, 253] width 307 height 12
click at [360, 130] on button "Next Month" at bounding box center [361, 129] width 7 height 7
click at [360, 129] on button "Next Month" at bounding box center [361, 129] width 7 height 7
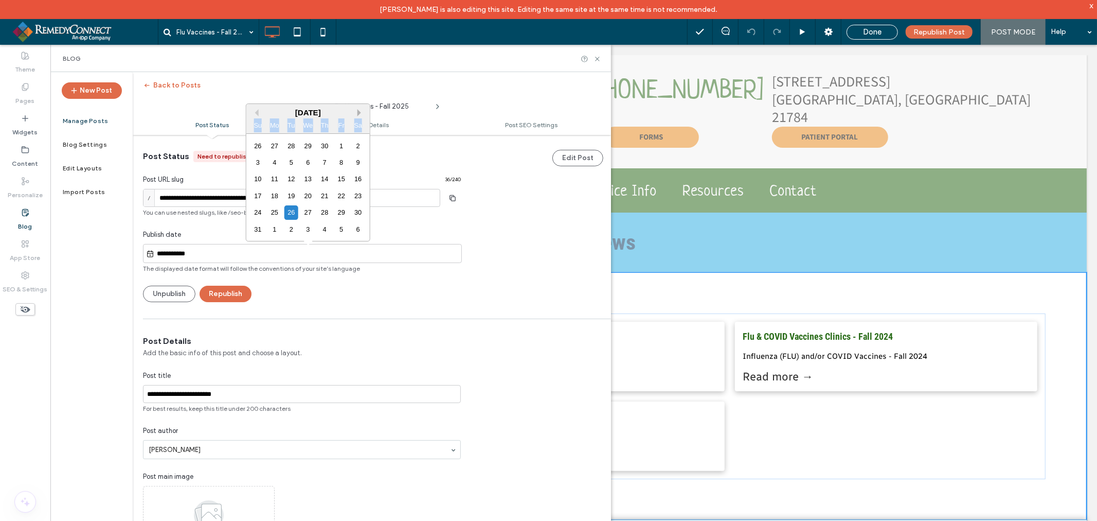
click at [360, 129] on div "Sa" at bounding box center [358, 125] width 14 height 14
click at [358, 112] on button "Next Month" at bounding box center [361, 112] width 7 height 7
click at [359, 132] on button "Next Month" at bounding box center [361, 129] width 7 height 7
drag, startPoint x: 168, startPoint y: 253, endPoint x: 181, endPoint y: 254, distance: 12.4
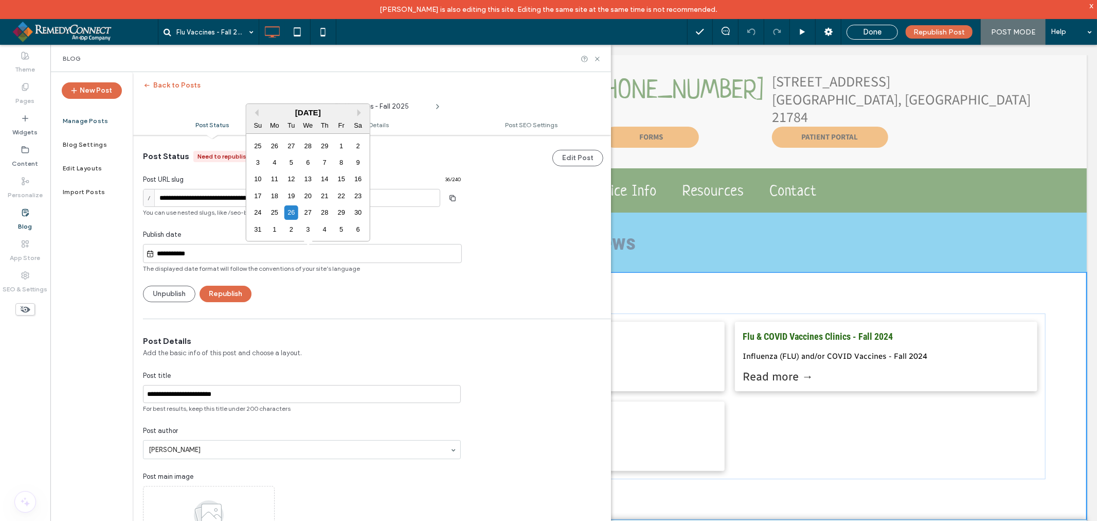
click at [181, 254] on input "**********" at bounding box center [307, 253] width 307 height 12
click at [177, 254] on input "**********" at bounding box center [307, 253] width 307 height 12
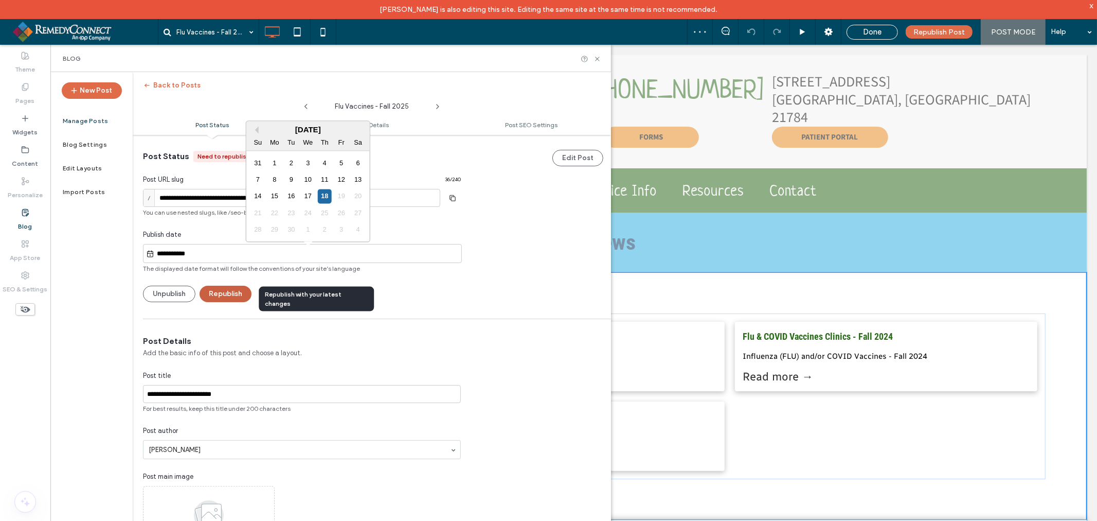
type input "**********"
click at [234, 292] on button "Republish" at bounding box center [226, 294] width 52 height 16
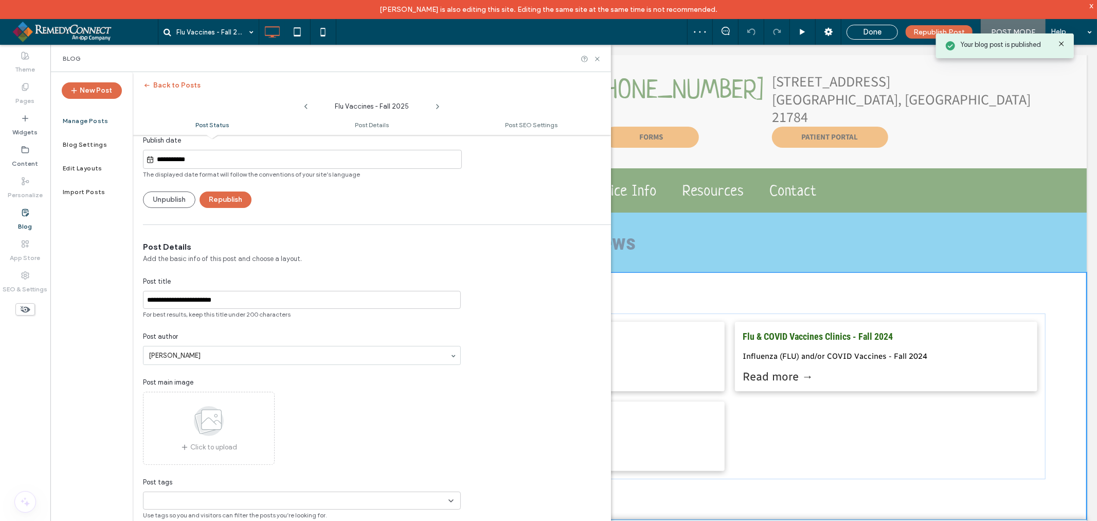
scroll to position [115, 0]
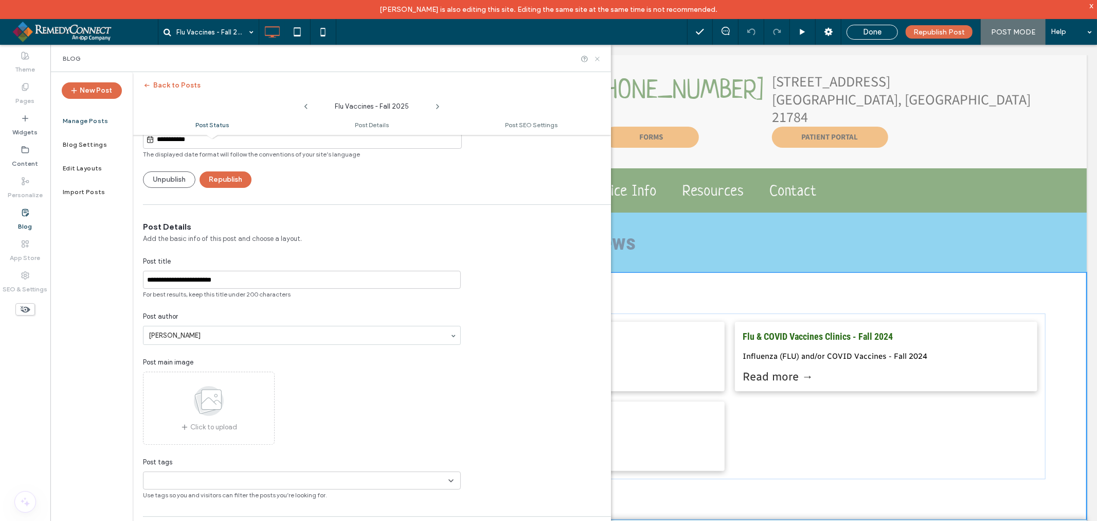
click at [598, 58] on icon at bounding box center [598, 59] width 8 height 8
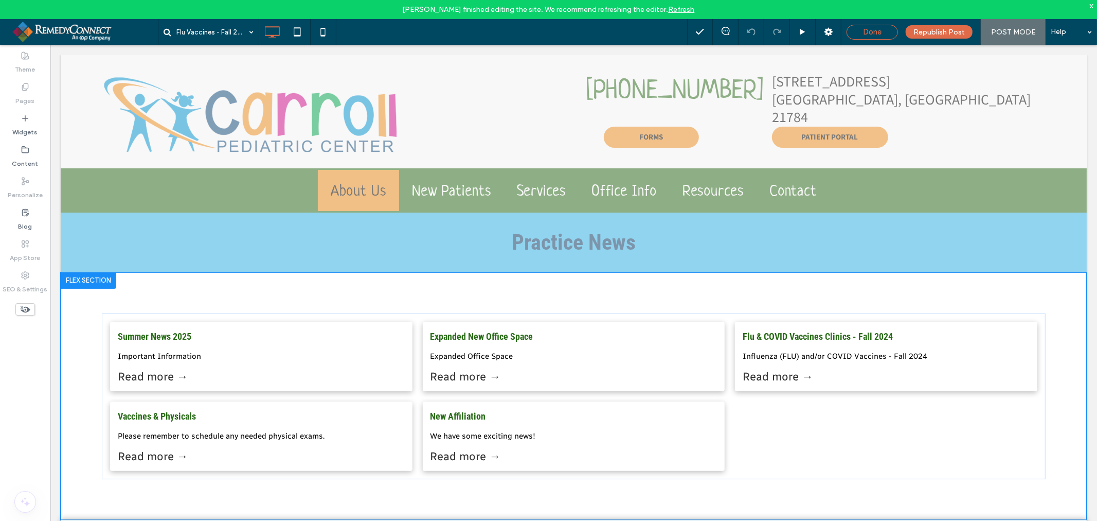
click at [854, 33] on div "Done" at bounding box center [872, 31] width 50 height 9
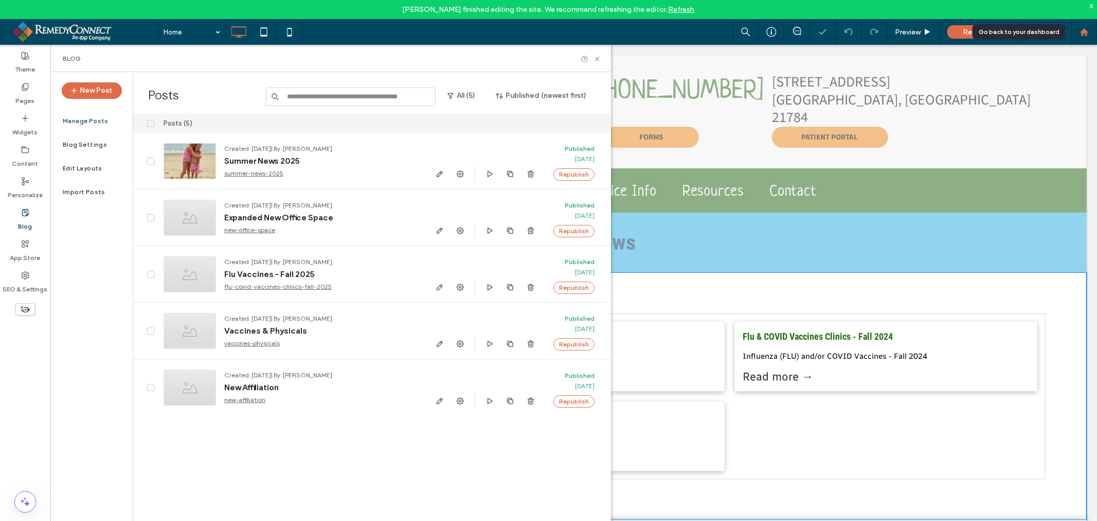
click at [1094, 32] on div at bounding box center [1084, 32] width 25 height 9
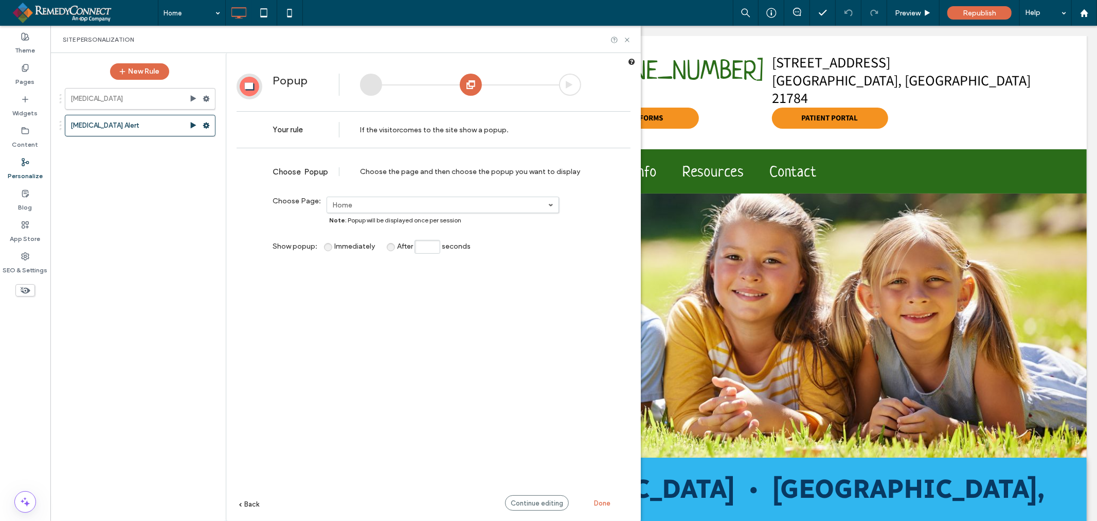
drag, startPoint x: 0, startPoint y: 0, endPoint x: 523, endPoint y: 502, distance: 724.4
click at [523, 501] on span "Continue editing" at bounding box center [537, 503] width 52 height 8
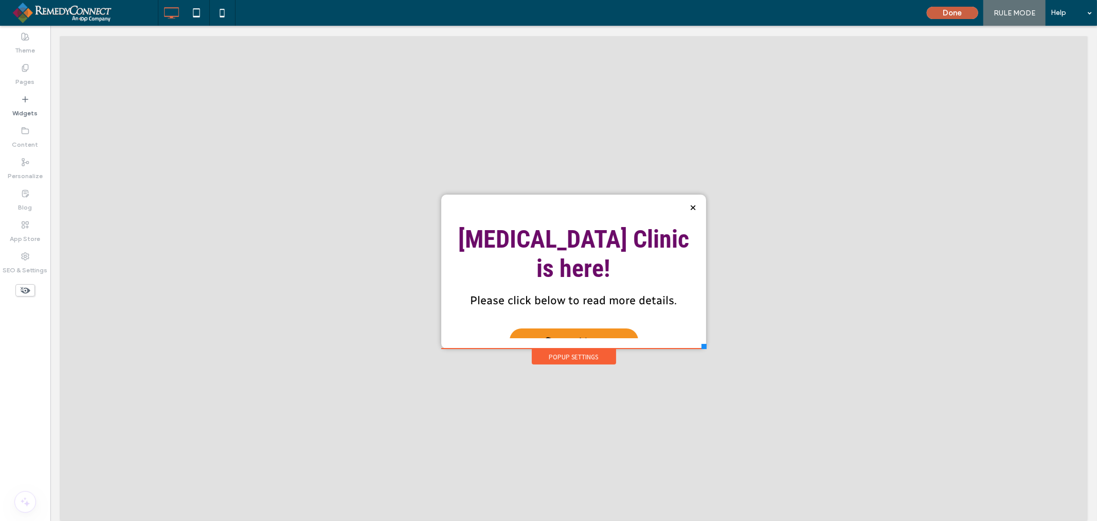
click at [969, 11] on button "Done" at bounding box center [952, 13] width 51 height 12
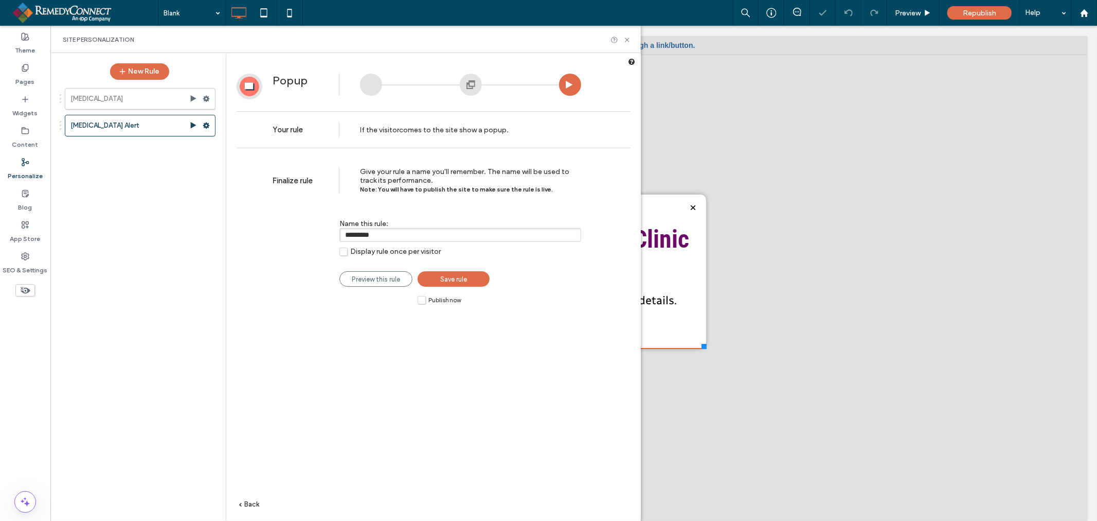
click at [420, 299] on label "Publish now" at bounding box center [439, 299] width 43 height 9
click at [434, 282] on link "Save rule" at bounding box center [454, 278] width 72 height 15
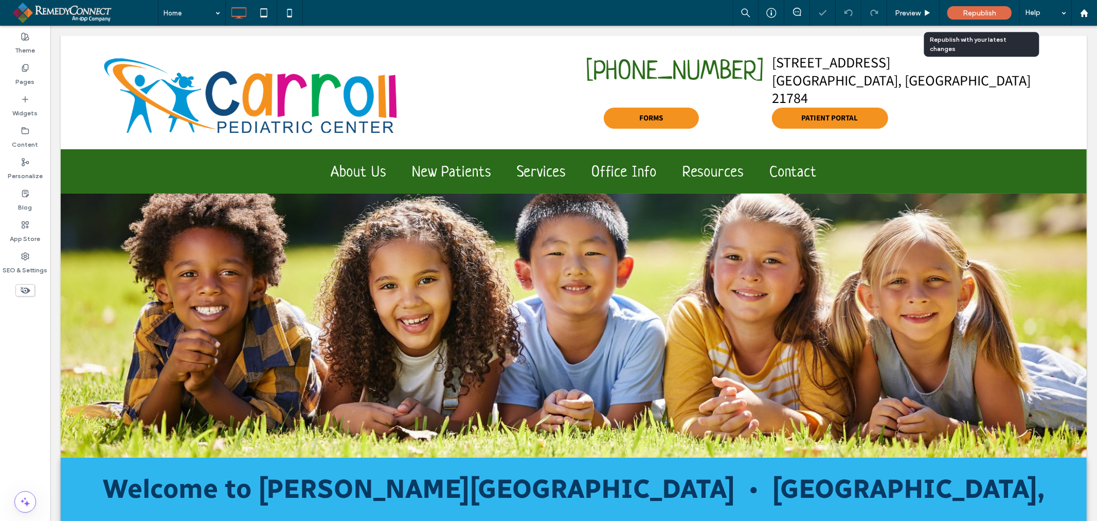
click at [1004, 13] on div "Republish" at bounding box center [980, 12] width 64 height 13
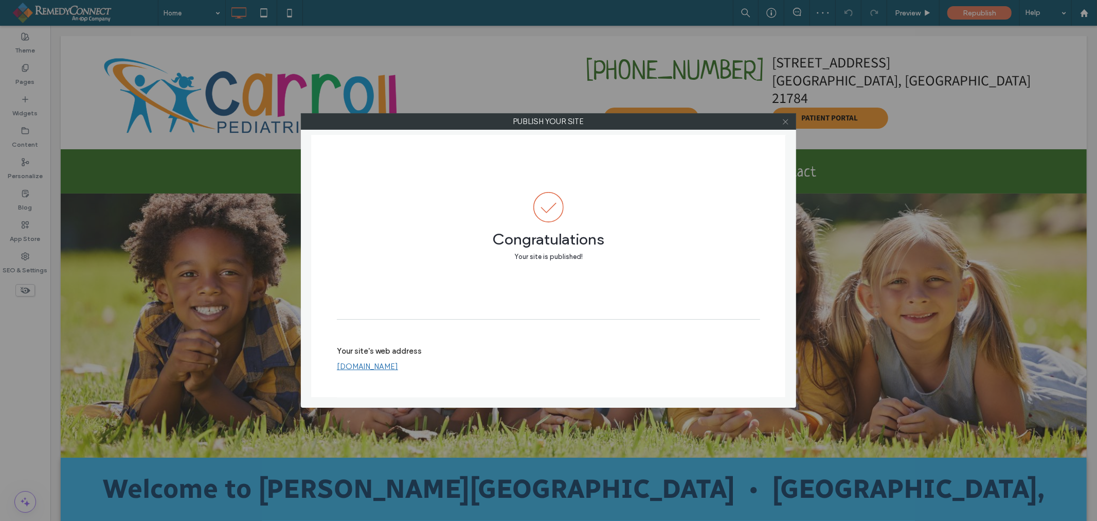
click at [788, 122] on icon at bounding box center [786, 122] width 8 height 8
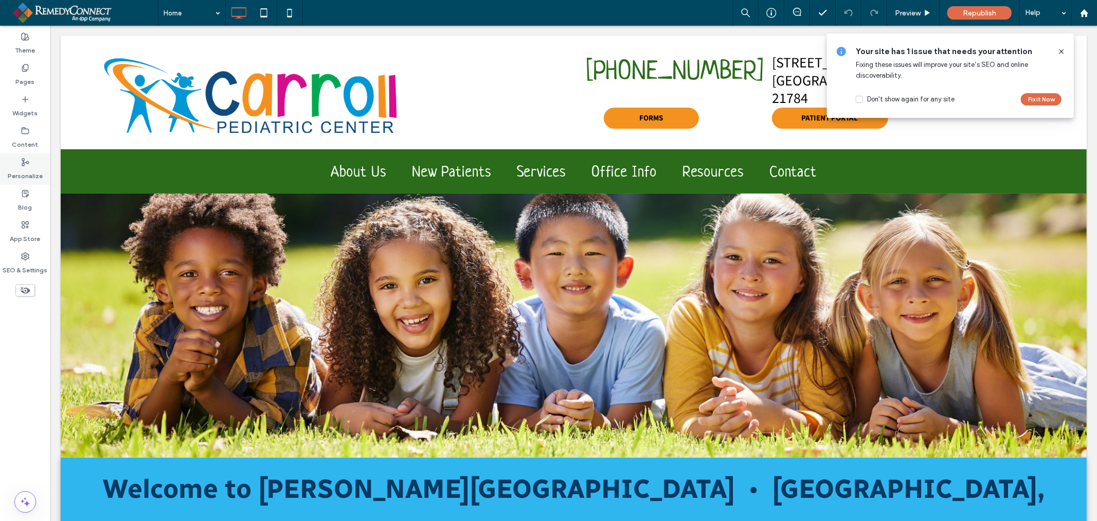
click at [30, 173] on label "Personalize" at bounding box center [25, 173] width 35 height 14
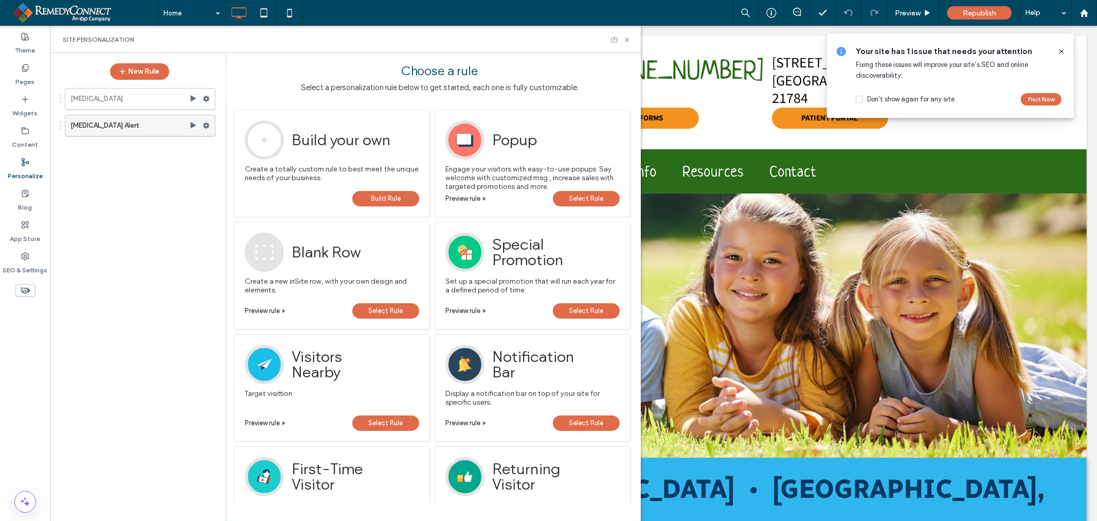
click at [129, 127] on label "Flu Alert" at bounding box center [129, 125] width 119 height 21
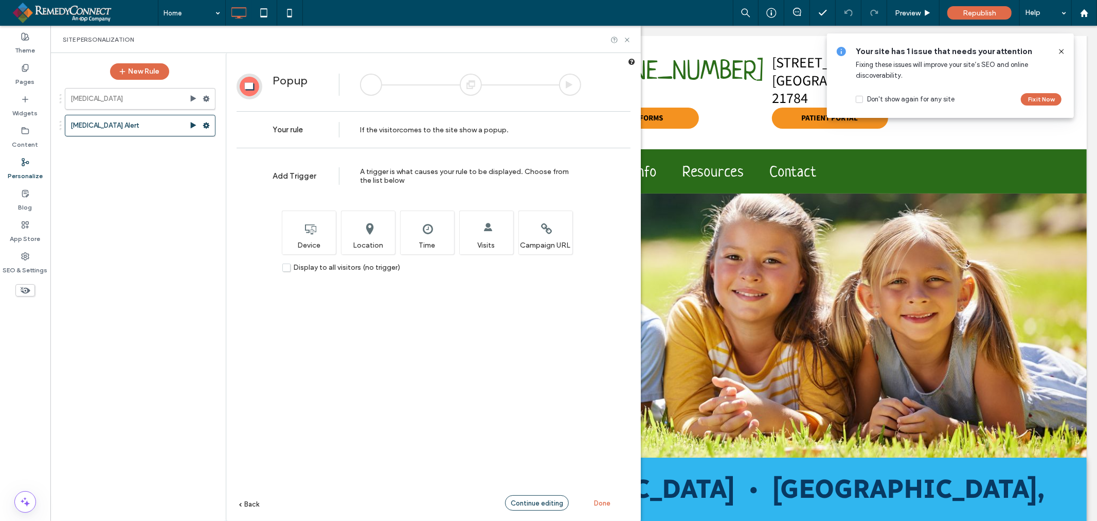
click at [546, 502] on span "Continue editing" at bounding box center [537, 503] width 52 height 8
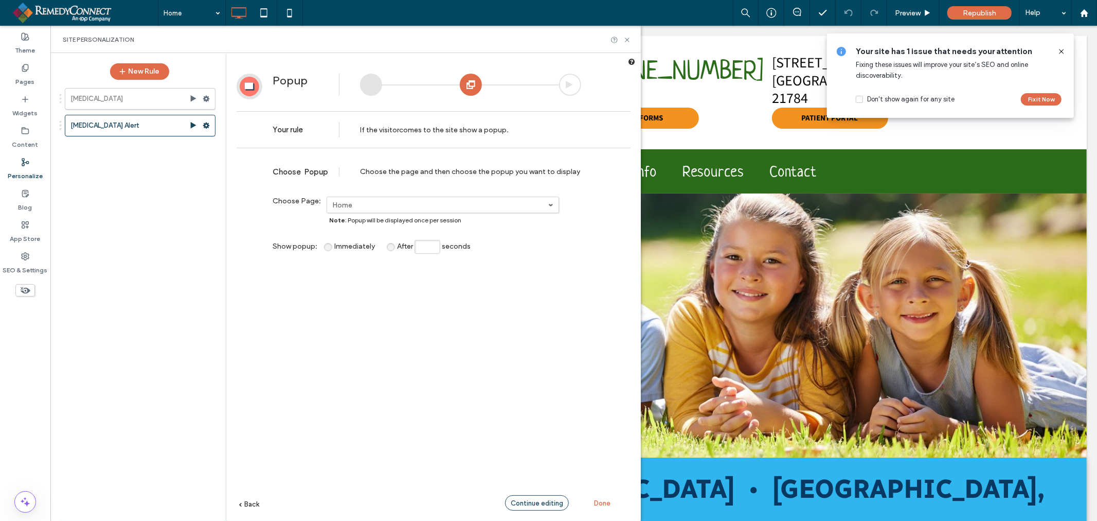
click at [542, 502] on span "Continue editing" at bounding box center [537, 503] width 52 height 8
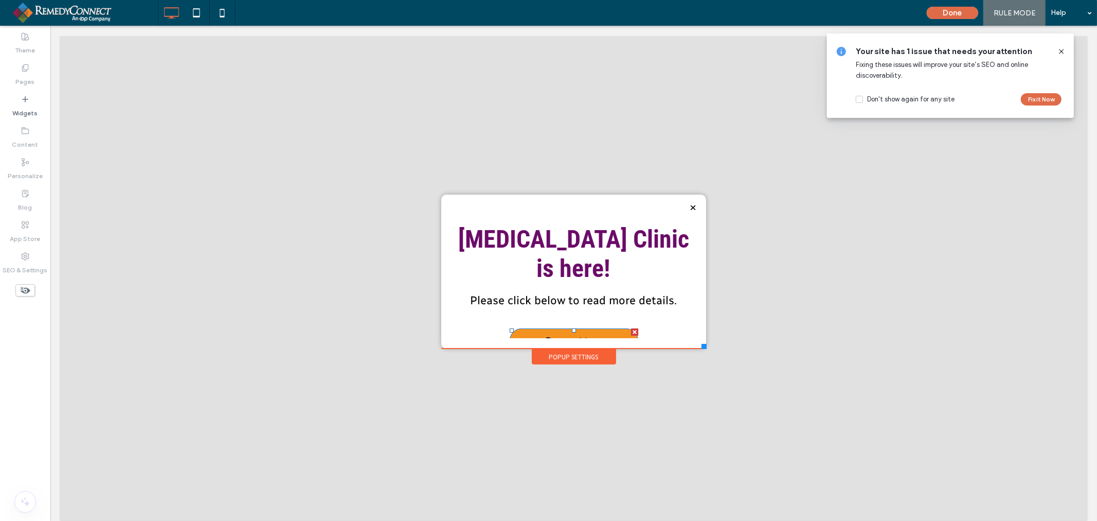
click at [588, 328] on span "Start Now" at bounding box center [573, 342] width 57 height 29
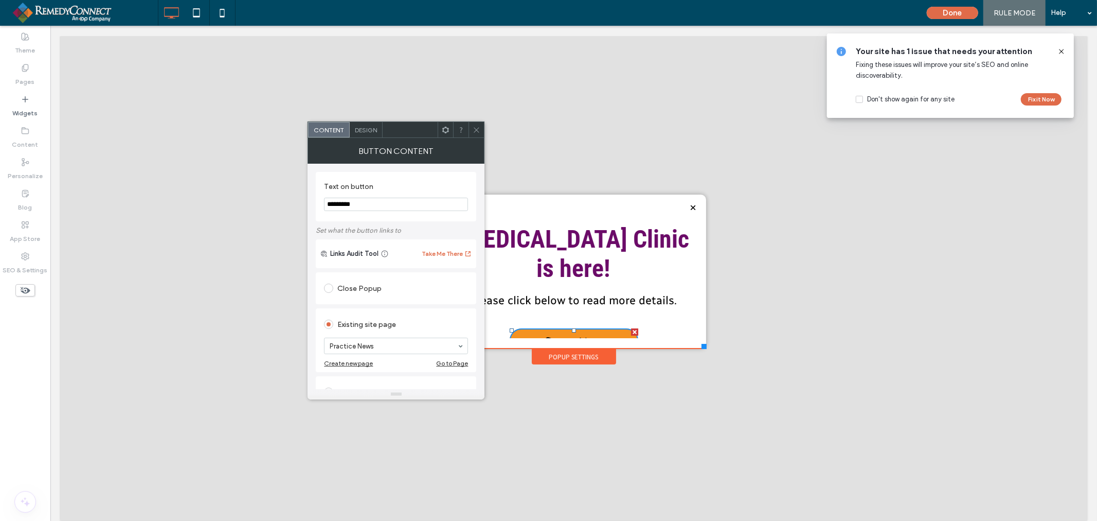
click at [402, 206] on input "*********" at bounding box center [396, 204] width 144 height 13
type input "**********"
click at [476, 130] on use at bounding box center [476, 129] width 5 height 5
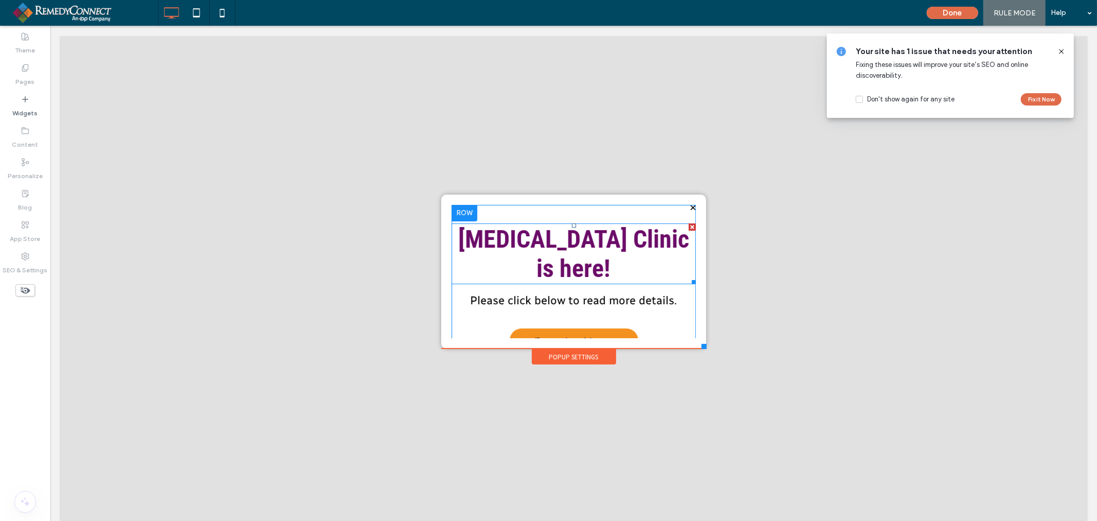
click at [563, 233] on span "Flu Clinic is here!" at bounding box center [573, 253] width 231 height 59
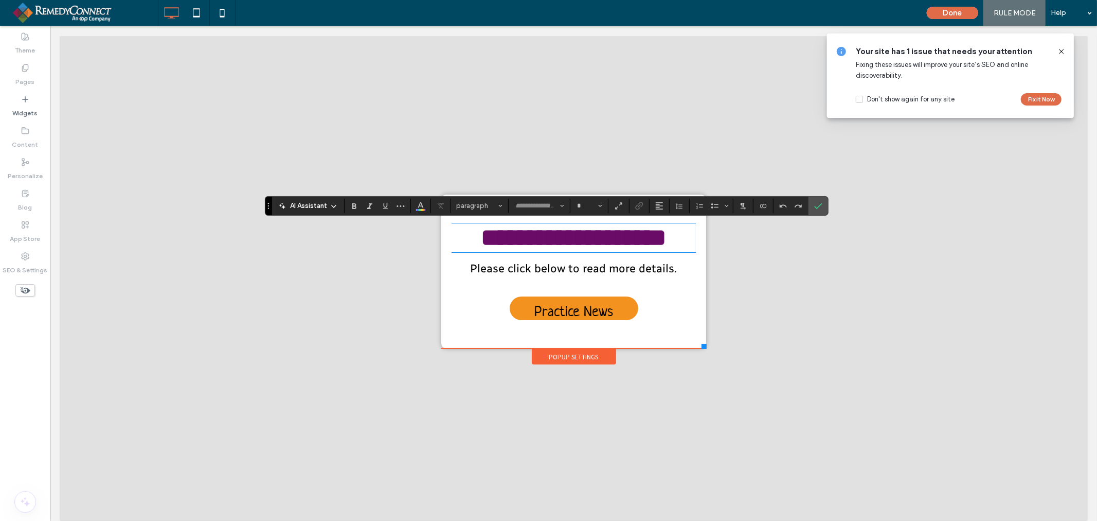
type input "**********"
type input "**"
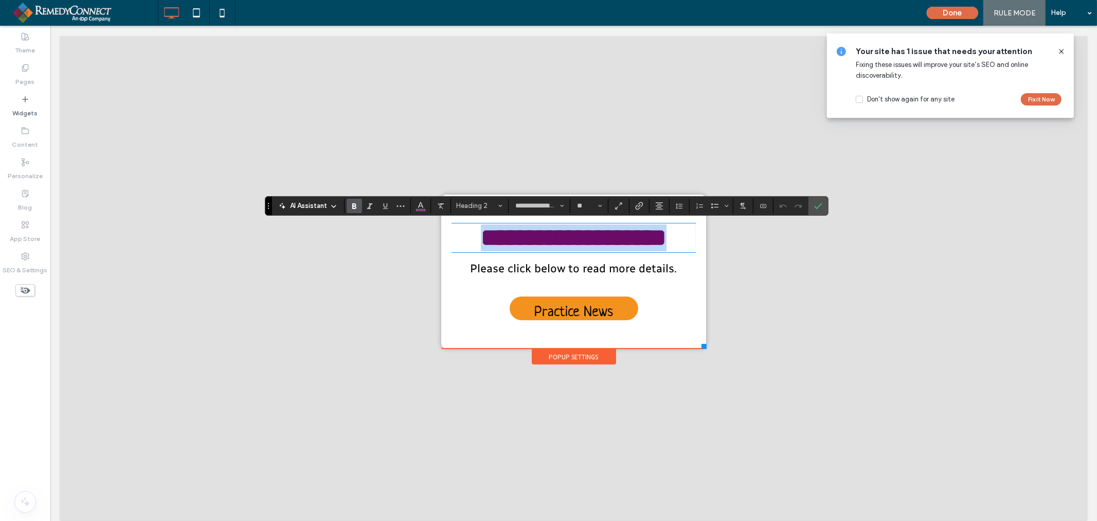
click at [575, 239] on span "**********" at bounding box center [574, 237] width 186 height 24
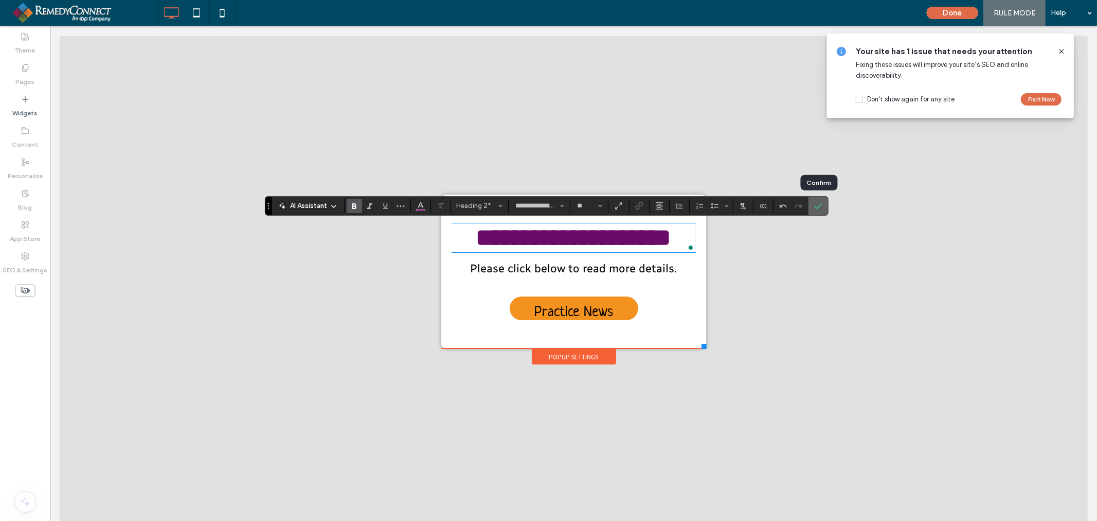
click at [816, 206] on icon "Confirm" at bounding box center [818, 206] width 8 height 8
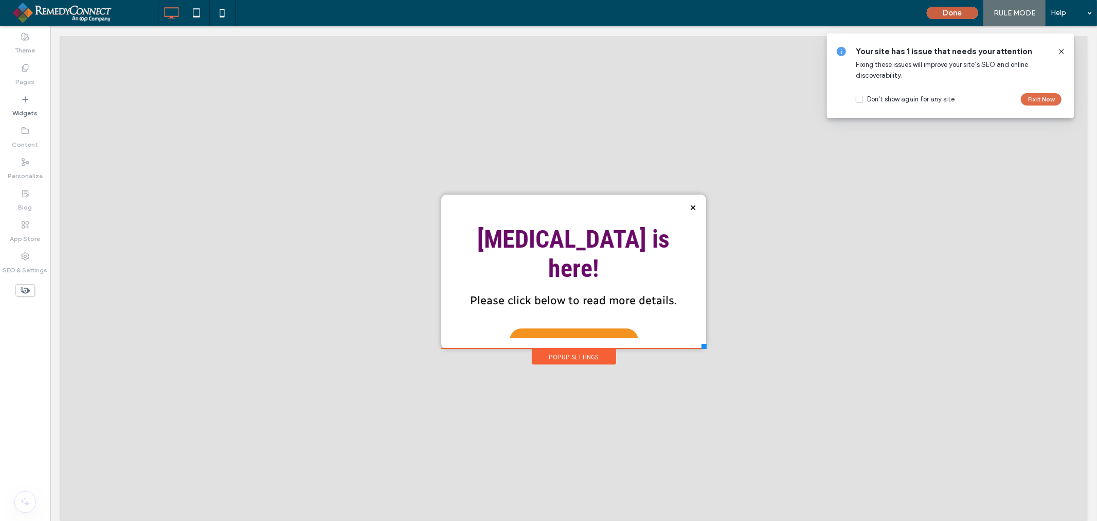
drag, startPoint x: 943, startPoint y: 14, endPoint x: 774, endPoint y: 55, distance: 173.7
click at [943, 14] on button "Done" at bounding box center [952, 13] width 51 height 12
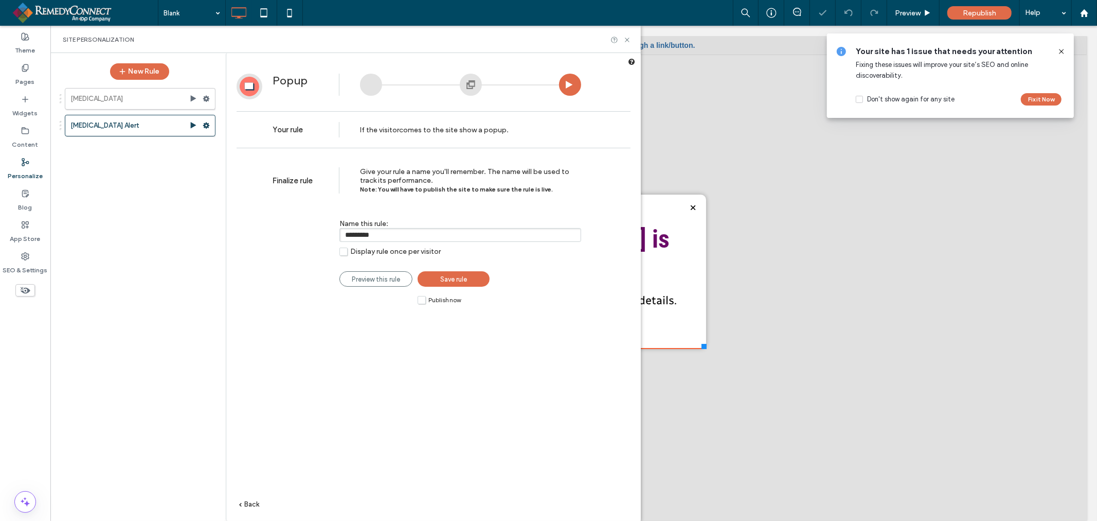
click at [440, 273] on link "Save rule" at bounding box center [454, 278] width 72 height 15
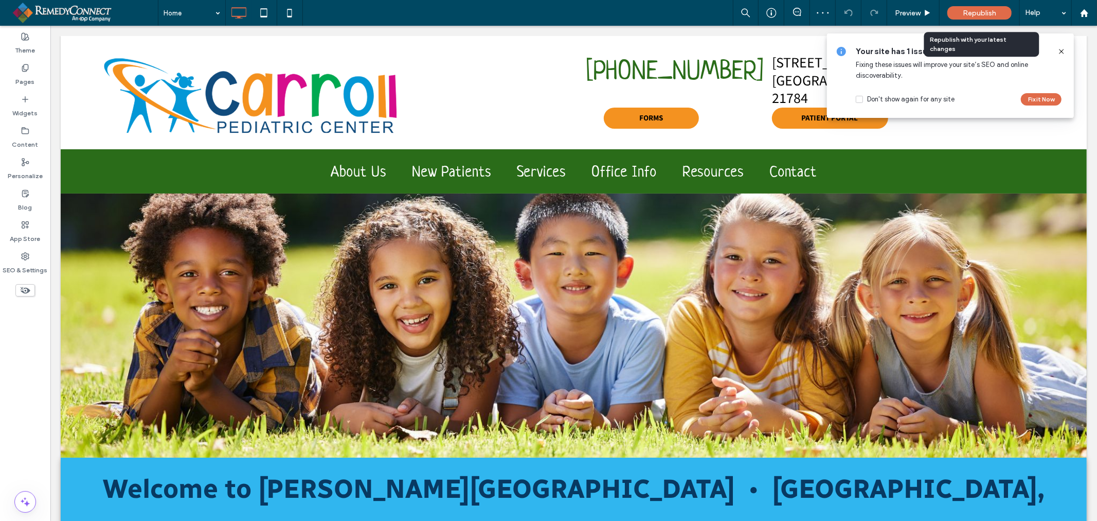
click at [968, 17] on div "Republish" at bounding box center [980, 12] width 64 height 13
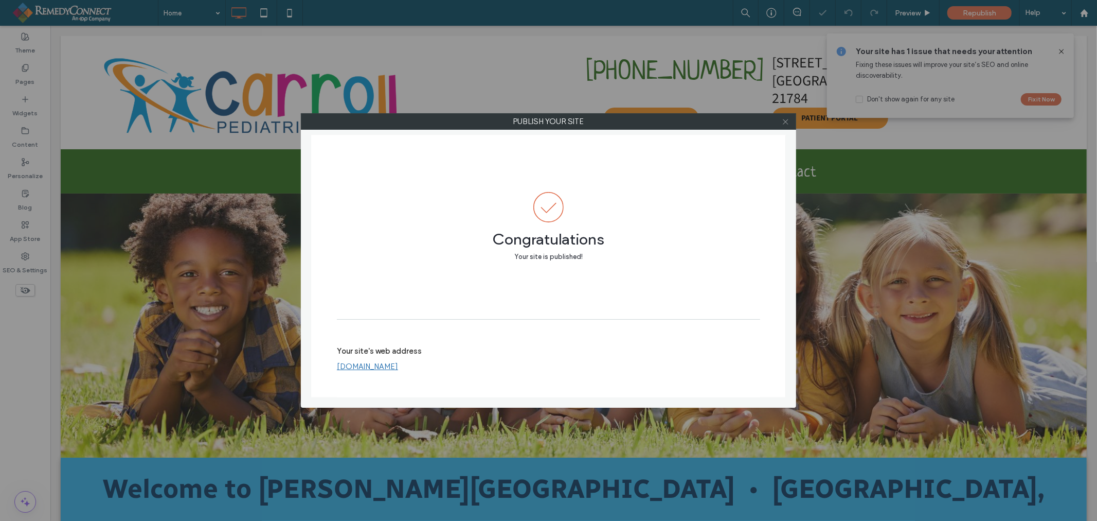
click at [788, 120] on icon at bounding box center [786, 122] width 8 height 8
